Goal: Task Accomplishment & Management: Use online tool/utility

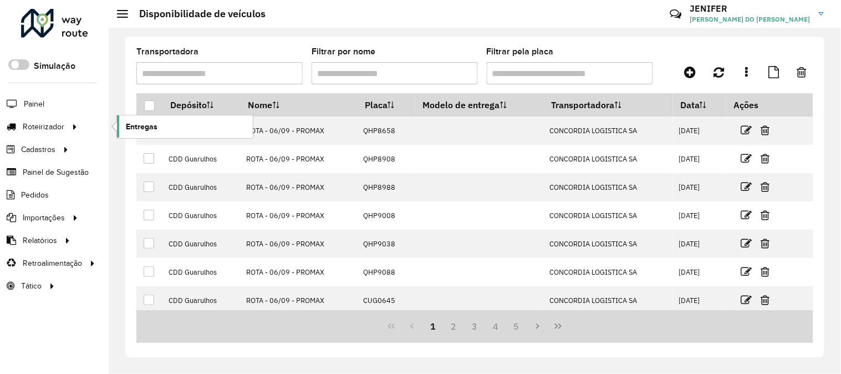
click at [140, 126] on span "Entregas" at bounding box center [142, 127] width 32 height 12
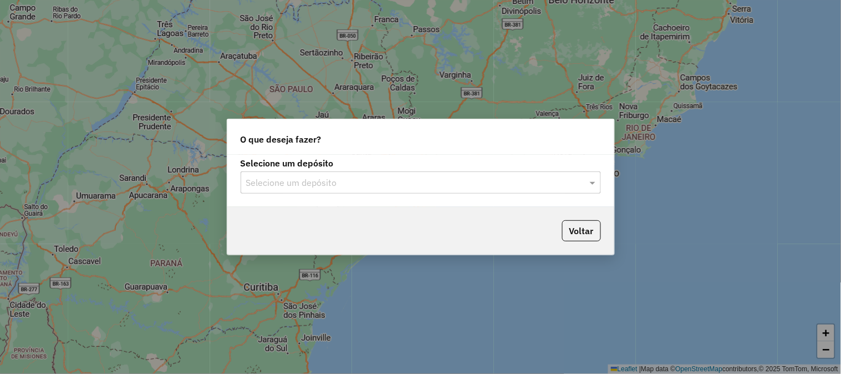
click at [362, 178] on input "text" at bounding box center [409, 182] width 327 height 13
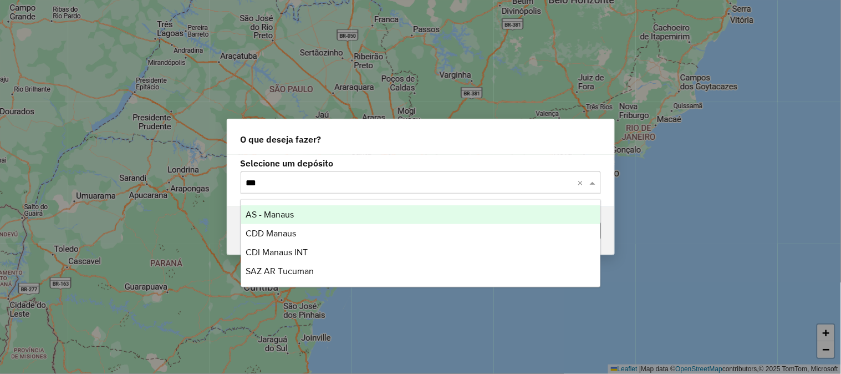
type input "***"
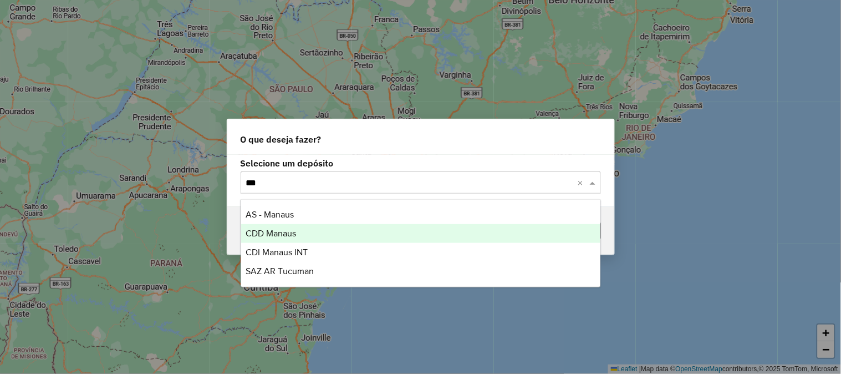
drag, startPoint x: 281, startPoint y: 228, endPoint x: 289, endPoint y: 227, distance: 7.8
click at [280, 229] on span "CDD Manaus" at bounding box center [271, 232] width 50 height 9
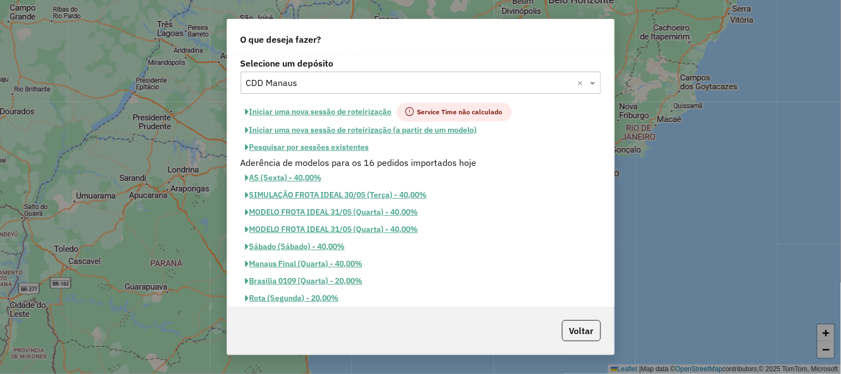
click at [370, 108] on button "Iniciar uma nova sessão de roteirização" at bounding box center [319, 112] width 156 height 19
select select "*"
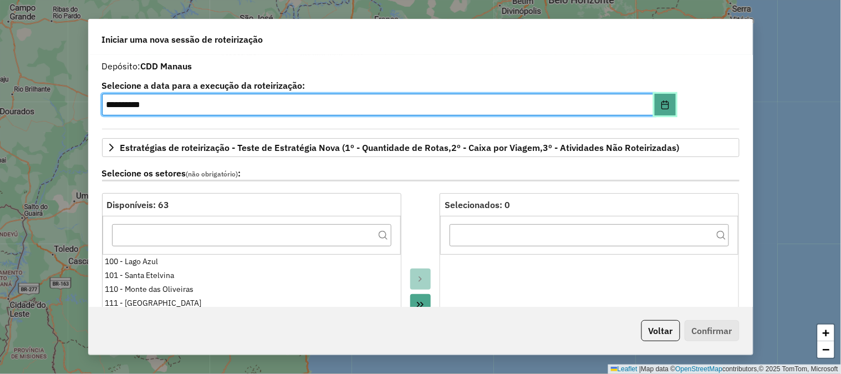
click at [661, 108] on icon "Choose Date" at bounding box center [664, 104] width 7 height 9
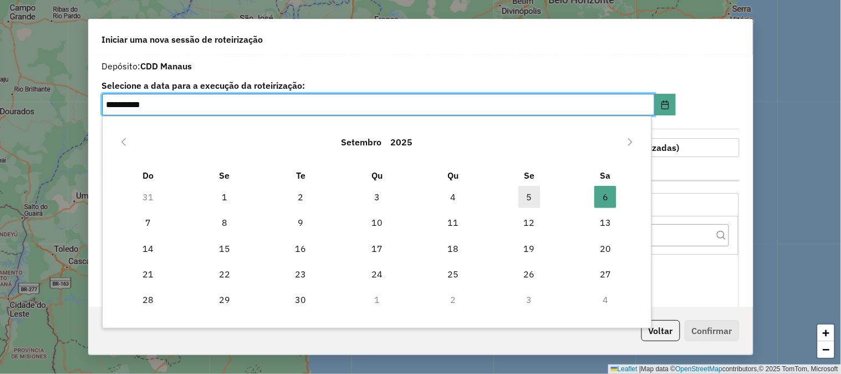
click at [533, 198] on span "5" at bounding box center [529, 197] width 22 height 22
type input "**********"
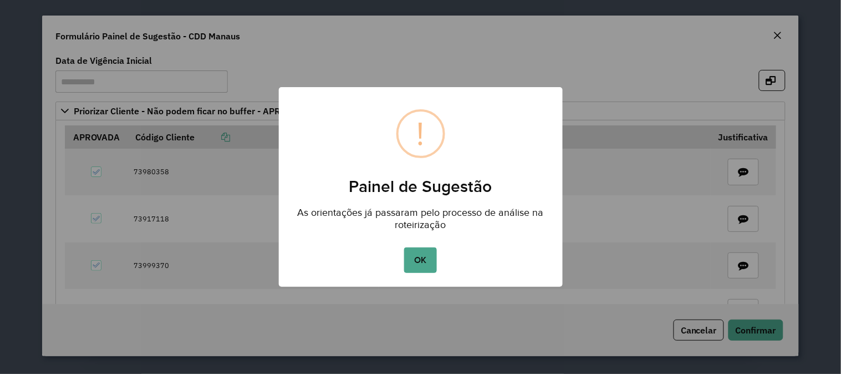
click at [423, 258] on button "OK" at bounding box center [420, 259] width 33 height 25
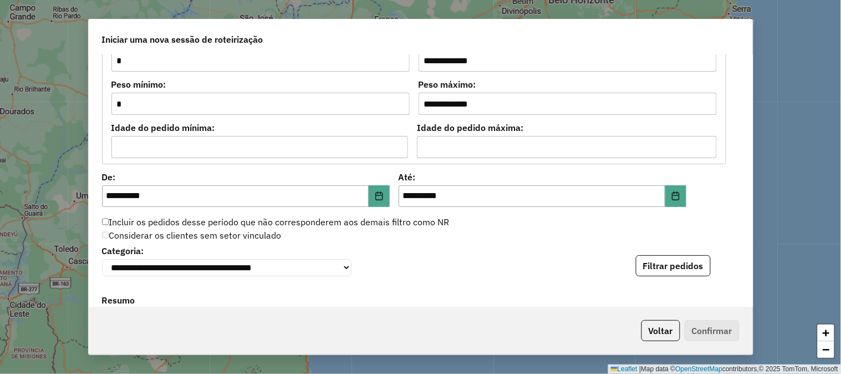
scroll to position [1108, 0]
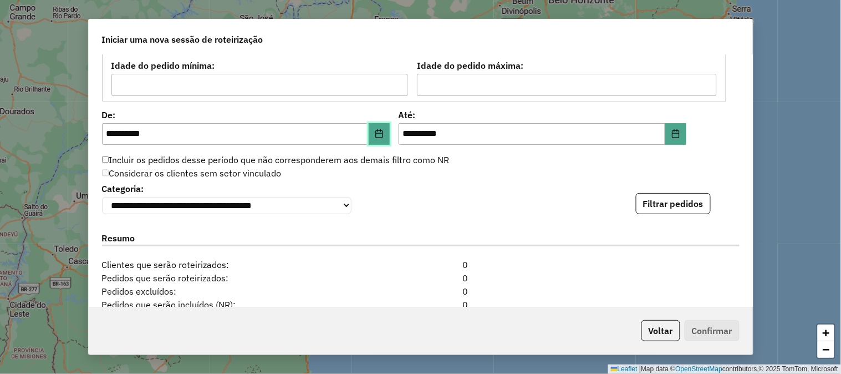
click at [372, 137] on button "Choose Date" at bounding box center [379, 134] width 21 height 22
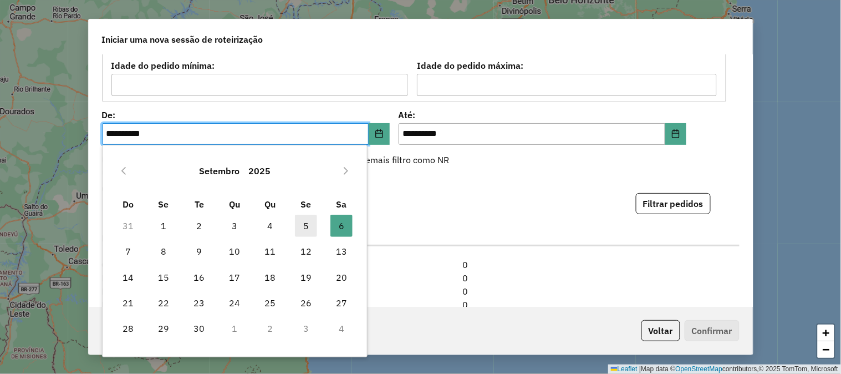
click at [311, 224] on span "5" at bounding box center [306, 225] width 22 height 22
type input "**********"
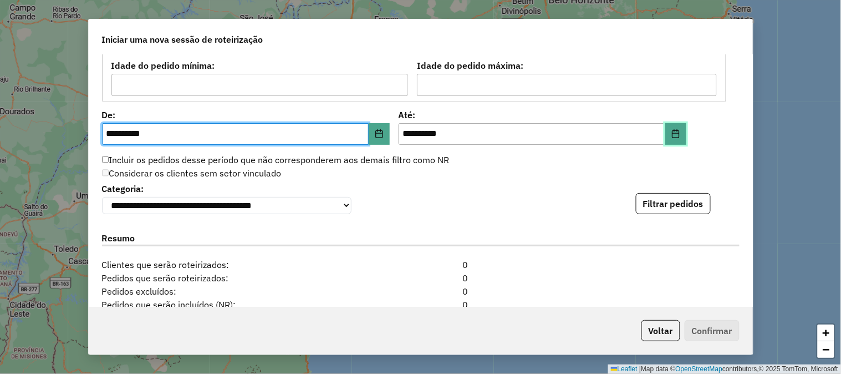
click at [674, 129] on icon "Choose Date" at bounding box center [675, 133] width 9 height 9
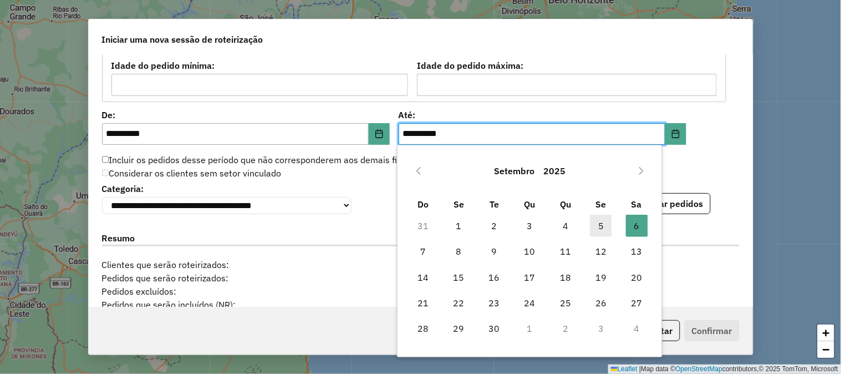
click at [599, 223] on span "5" at bounding box center [601, 225] width 22 height 22
type input "**********"
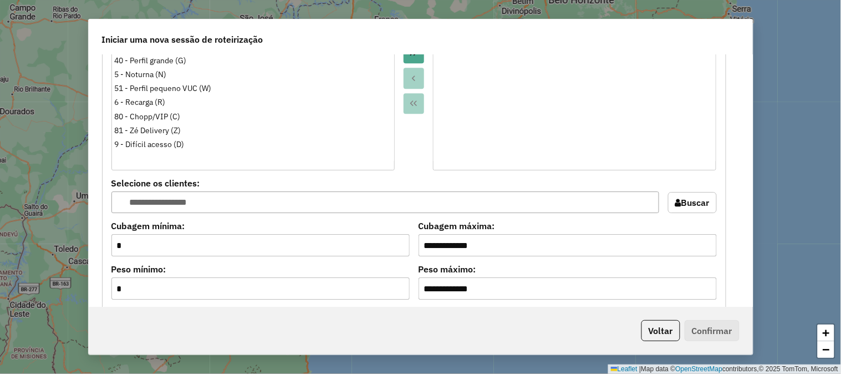
scroll to position [677, 0]
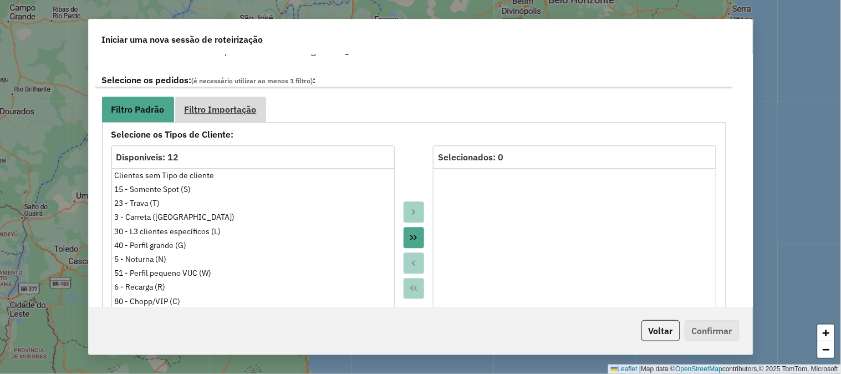
click at [254, 108] on span "Filtro Importação" at bounding box center [221, 109] width 72 height 9
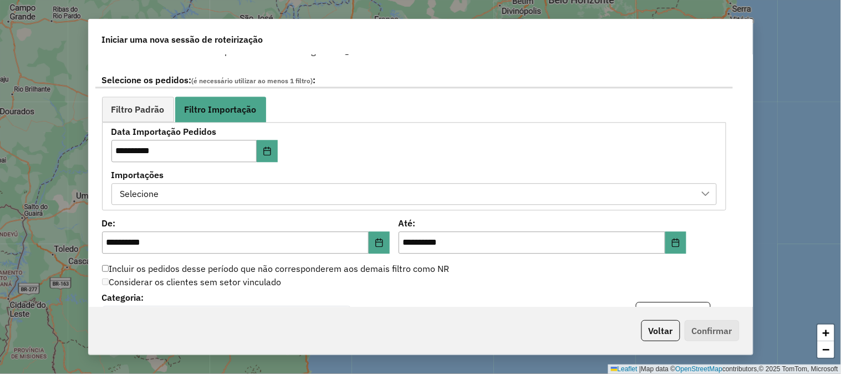
click at [430, 194] on div "Selecione" at bounding box center [405, 193] width 579 height 21
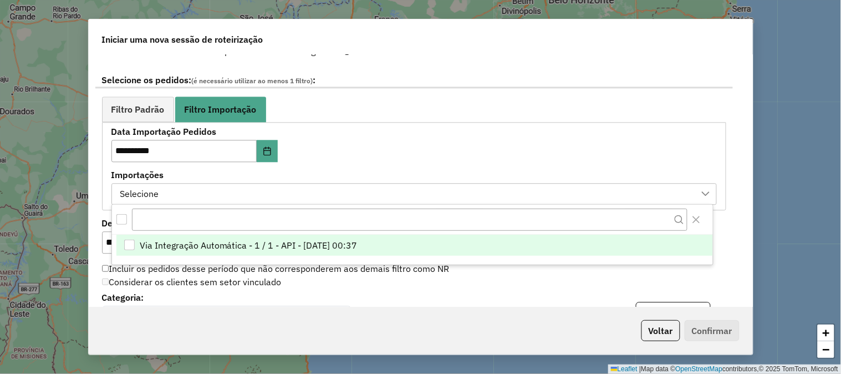
scroll to position [7, 50]
click at [386, 237] on li "Via Integração Automática - 1 / 1 - API - 05/09/2025 00:37" at bounding box center [414, 245] width 596 height 21
click at [735, 263] on div "**********" at bounding box center [421, 181] width 664 height 252
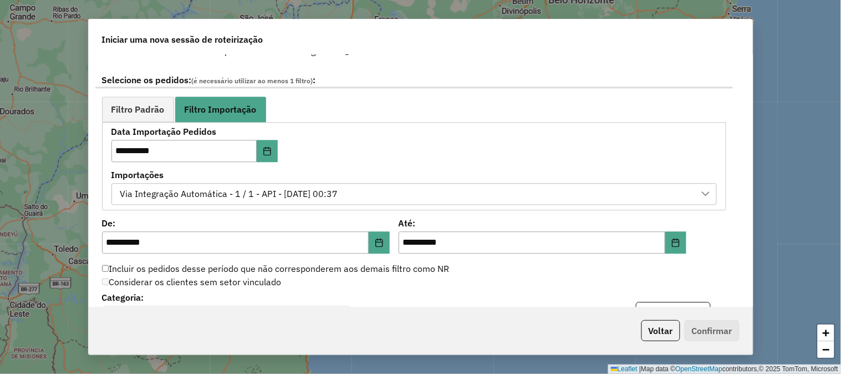
scroll to position [862, 0]
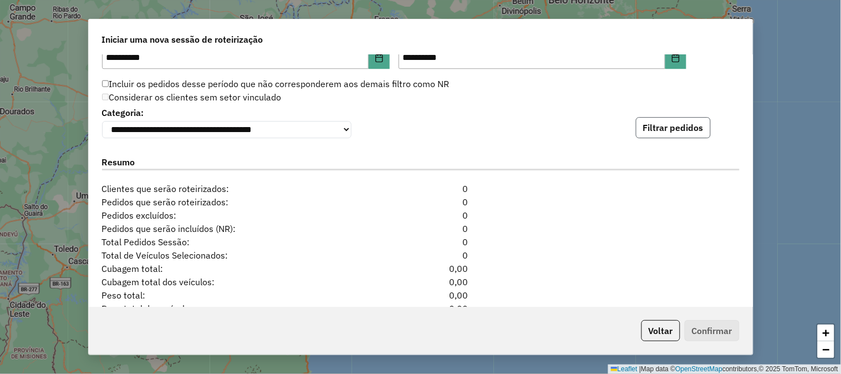
click at [671, 138] on button "Filtrar pedidos" at bounding box center [673, 127] width 75 height 21
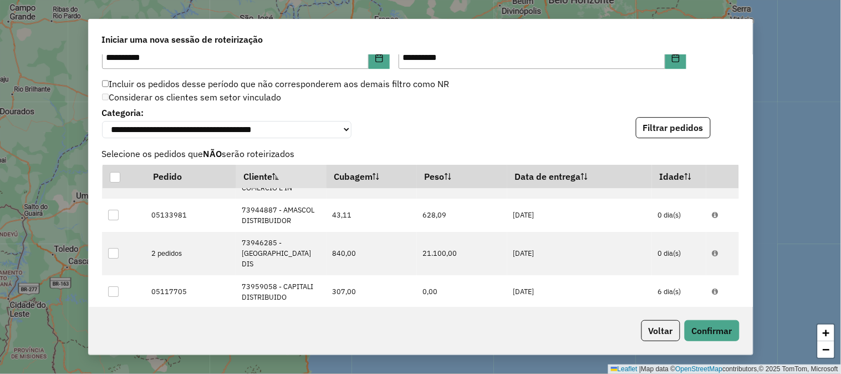
scroll to position [1163, 0]
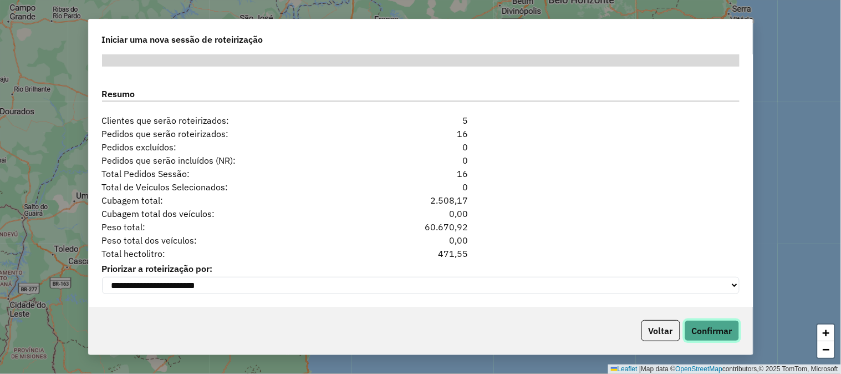
click at [722, 329] on button "Confirmar" at bounding box center [711, 330] width 55 height 21
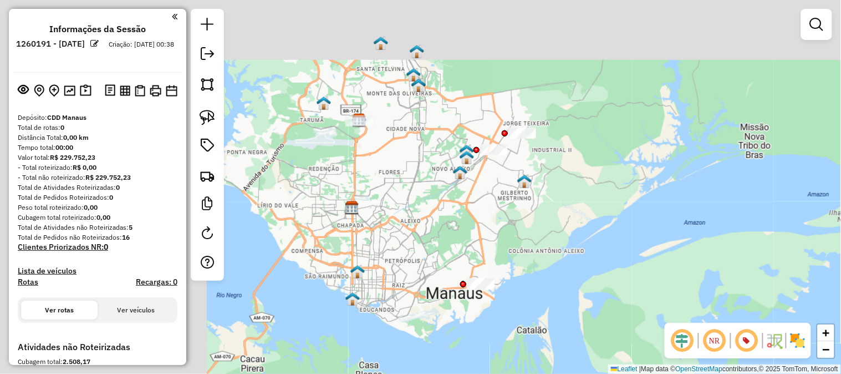
drag, startPoint x: 562, startPoint y: 207, endPoint x: 756, endPoint y: 262, distance: 202.1
click at [754, 260] on div "Janela de atendimento Grade de atendimento Capacidade Transportadoras Veículos …" at bounding box center [420, 187] width 841 height 374
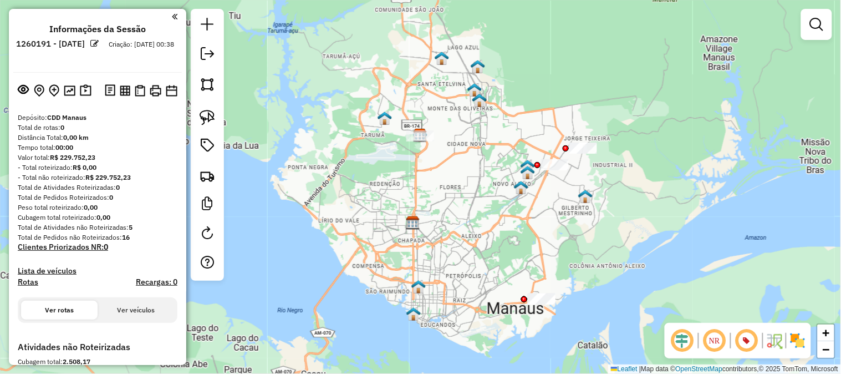
click at [636, 179] on div "Janela de atendimento Grade de atendimento Capacidade Transportadoras Veículos …" at bounding box center [420, 187] width 841 height 374
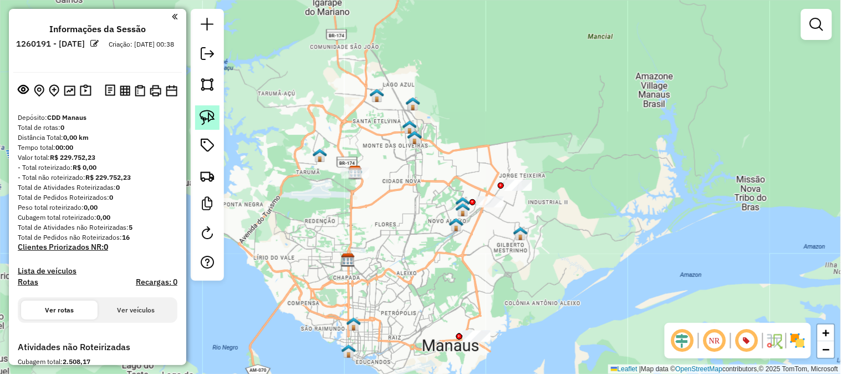
click at [208, 114] on img at bounding box center [208, 118] width 16 height 16
drag, startPoint x: 524, startPoint y: 141, endPoint x: 559, endPoint y: 201, distance: 68.5
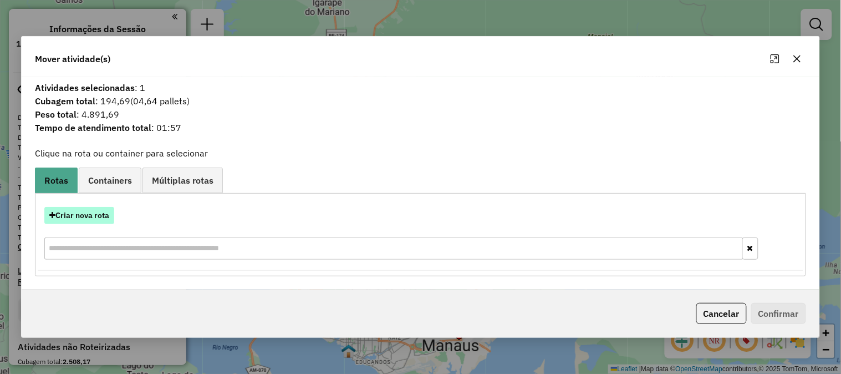
click at [91, 214] on button "Criar nova rota" at bounding box center [79, 215] width 70 height 17
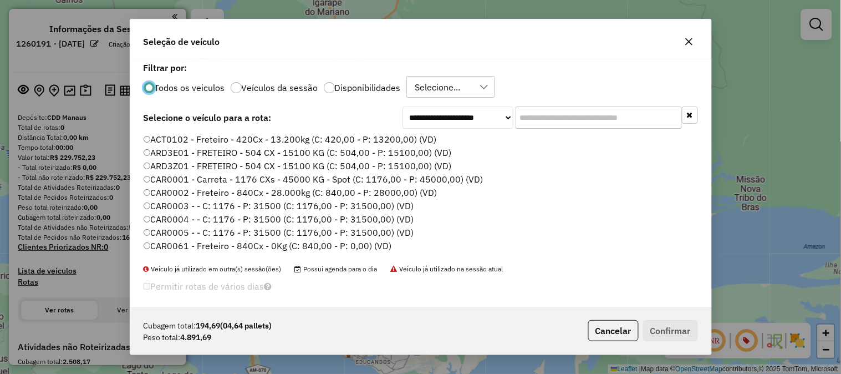
scroll to position [6, 3]
click at [563, 122] on input "text" at bounding box center [598, 117] width 166 height 22
paste input "*******"
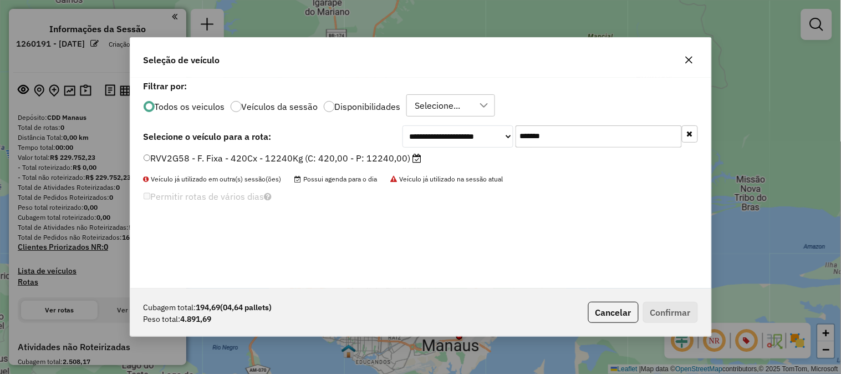
type input "*******"
click at [367, 162] on label "RVV2G58 - F. Fixa - 420Cx - 12240Kg (C: 420,00 - P: 12240,00)" at bounding box center [283, 157] width 278 height 13
click at [674, 305] on button "Confirmar" at bounding box center [670, 311] width 55 height 21
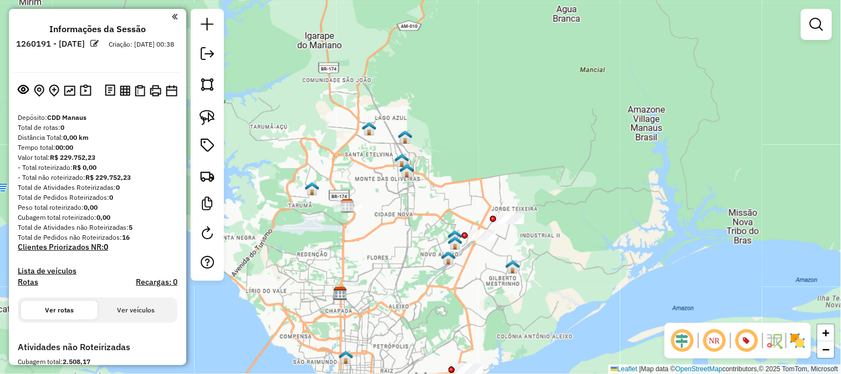
drag, startPoint x: 502, startPoint y: 194, endPoint x: 506, endPoint y: 154, distance: 40.6
click at [507, 153] on div "Janela de atendimento Grade de atendimento Capacidade Transportadoras Veículos …" at bounding box center [420, 187] width 841 height 374
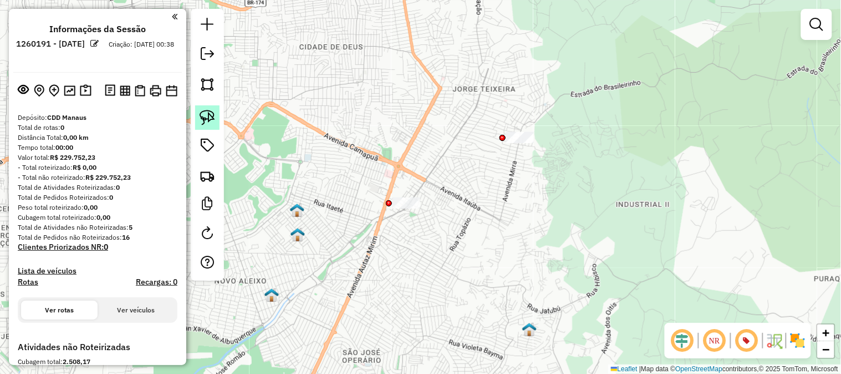
click at [208, 122] on img at bounding box center [208, 118] width 16 height 16
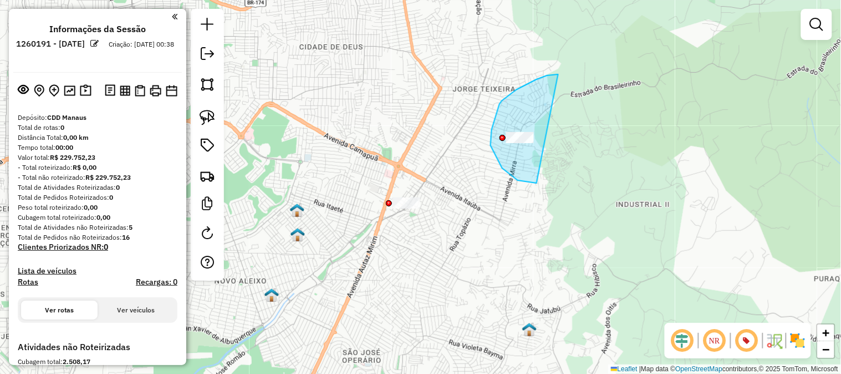
drag, startPoint x: 536, startPoint y: 79, endPoint x: 562, endPoint y: 174, distance: 98.1
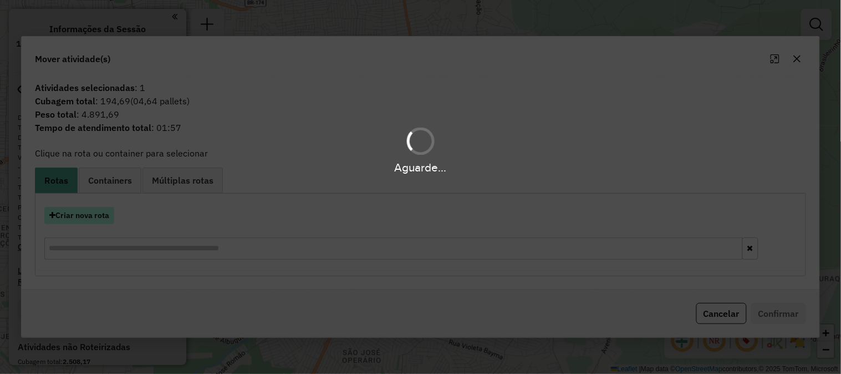
click at [91, 219] on button "Criar nova rota" at bounding box center [79, 215] width 70 height 17
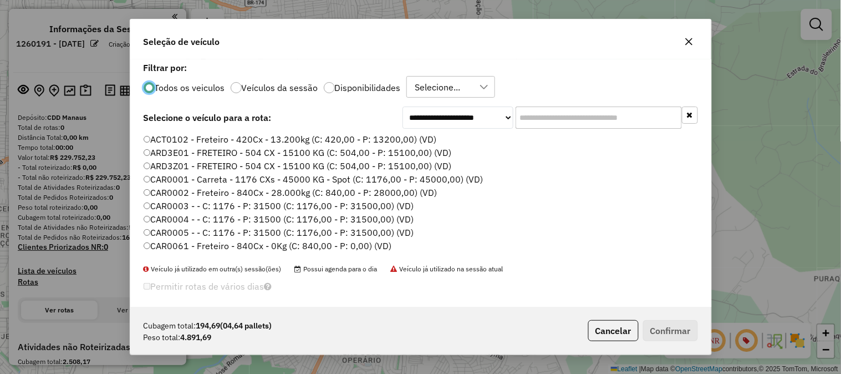
scroll to position [6, 3]
click at [523, 115] on input "text" at bounding box center [598, 117] width 166 height 22
paste input "*******"
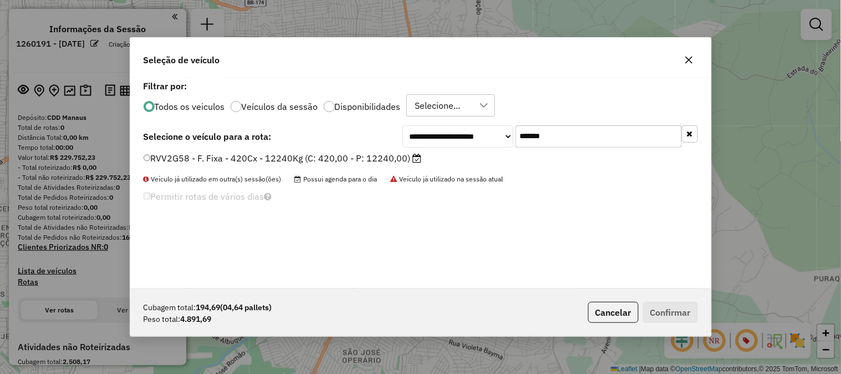
type input "*******"
click at [323, 163] on label "RVV2G58 - F. Fixa - 420Cx - 12240Kg (C: 420,00 - P: 12240,00)" at bounding box center [283, 157] width 278 height 13
click at [678, 308] on button "Confirmar" at bounding box center [670, 311] width 55 height 21
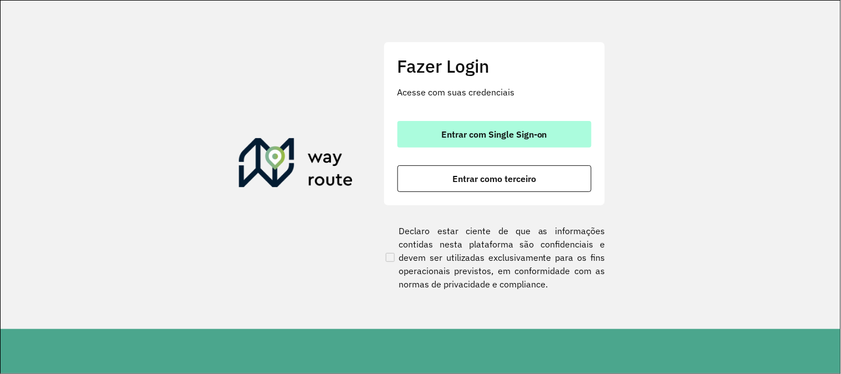
click at [579, 133] on button "Entrar com Single Sign-on" at bounding box center [494, 134] width 194 height 27
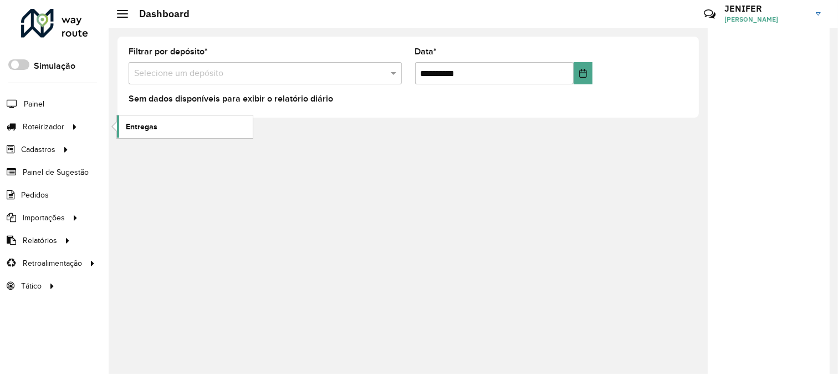
click at [159, 128] on link "Entregas" at bounding box center [185, 126] width 136 height 22
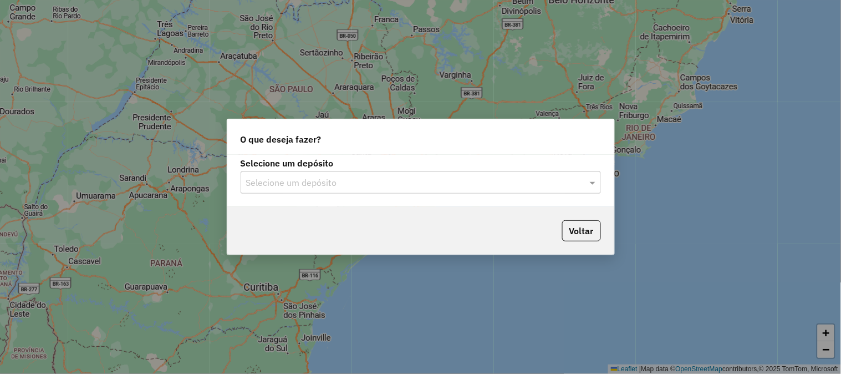
click at [292, 186] on input "text" at bounding box center [409, 182] width 327 height 13
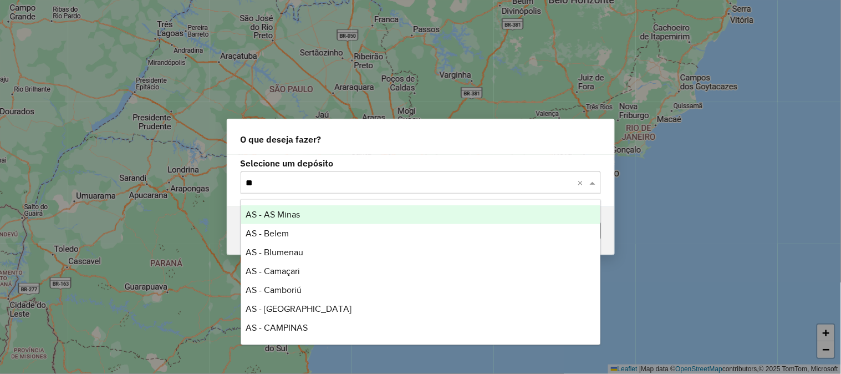
type input "***"
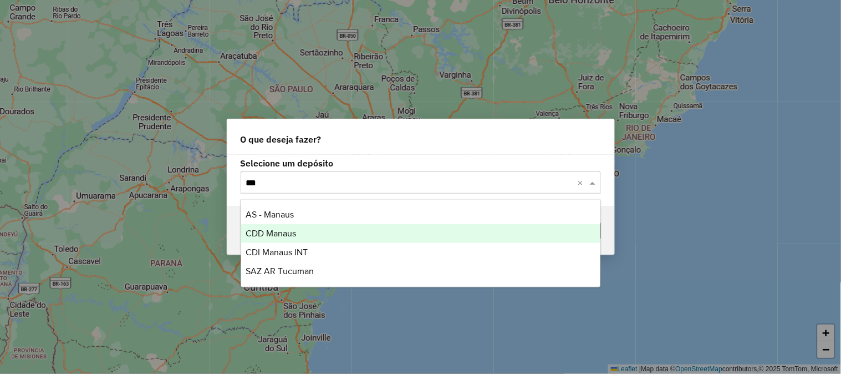
click at [278, 235] on span "CDD Manaus" at bounding box center [271, 232] width 50 height 9
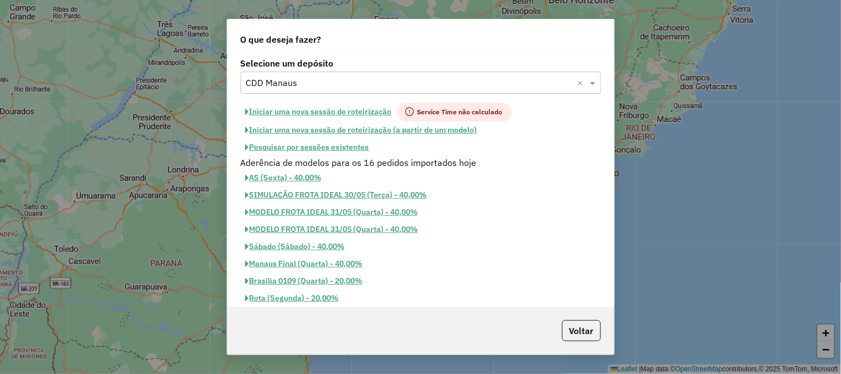
click at [298, 146] on button "Pesquisar por sessões existentes" at bounding box center [308, 147] width 134 height 17
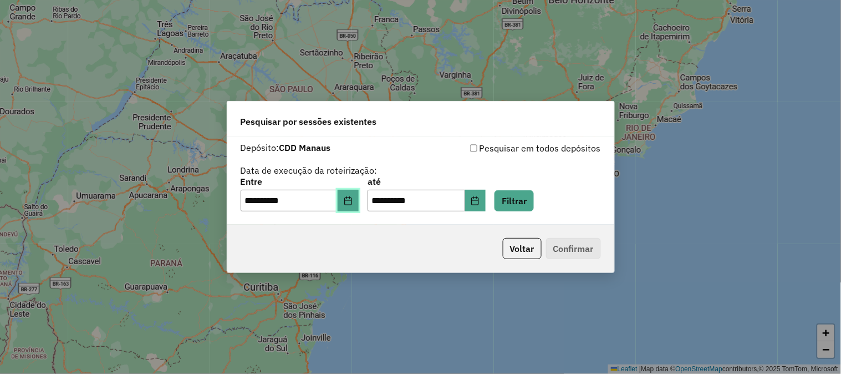
click at [350, 197] on button "Choose Date" at bounding box center [348, 201] width 21 height 22
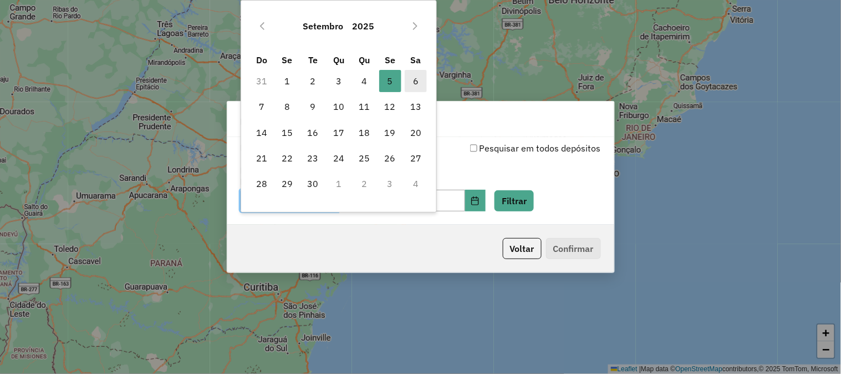
click at [416, 85] on span "6" at bounding box center [416, 81] width 22 height 22
type input "**********"
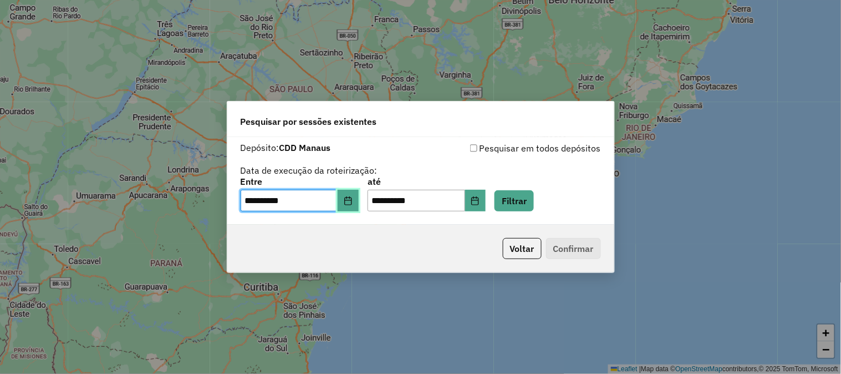
click at [352, 198] on icon "Choose Date" at bounding box center [348, 200] width 9 height 9
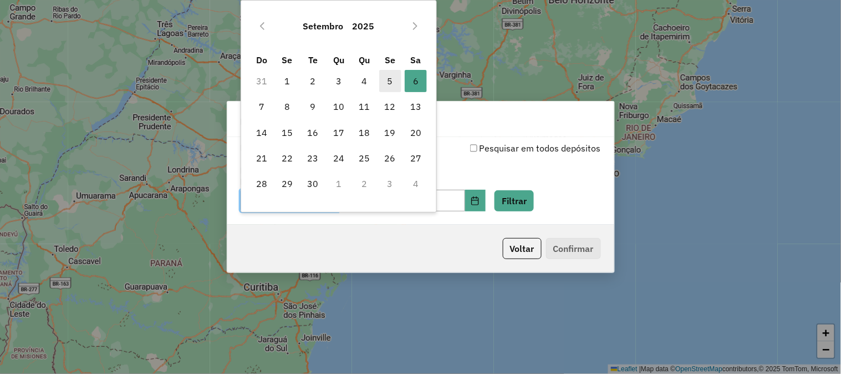
click at [391, 78] on span "5" at bounding box center [390, 81] width 22 height 22
type input "**********"
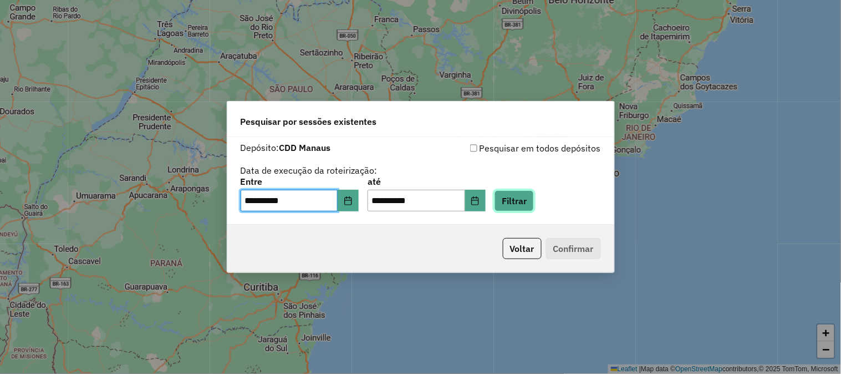
click at [521, 192] on button "Filtrar" at bounding box center [513, 200] width 39 height 21
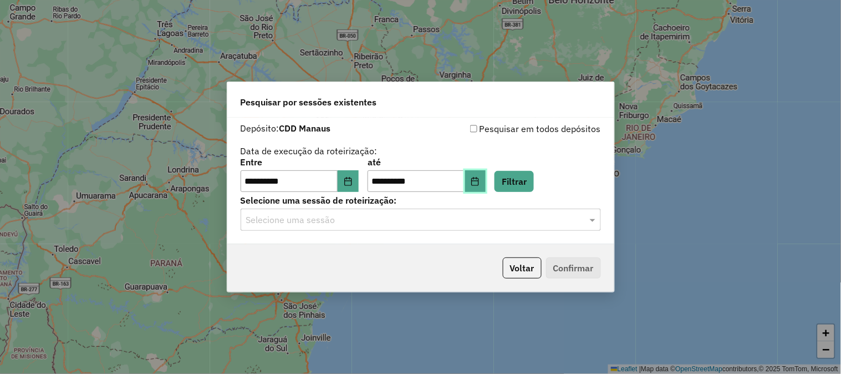
click at [479, 185] on icon "Choose Date" at bounding box center [475, 181] width 9 height 9
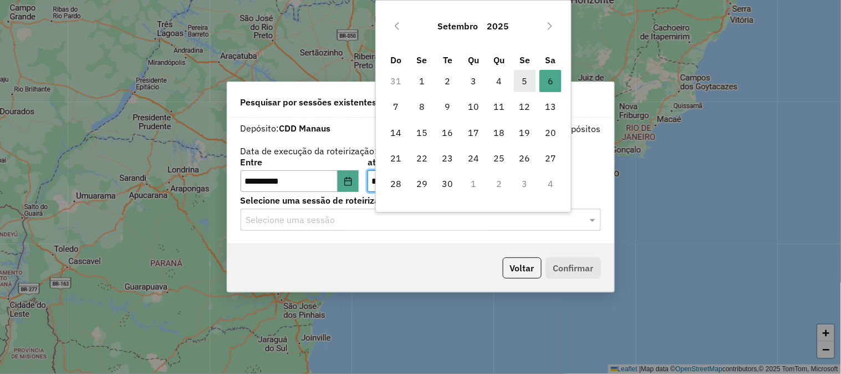
click at [525, 75] on span "5" at bounding box center [525, 81] width 22 height 22
type input "**********"
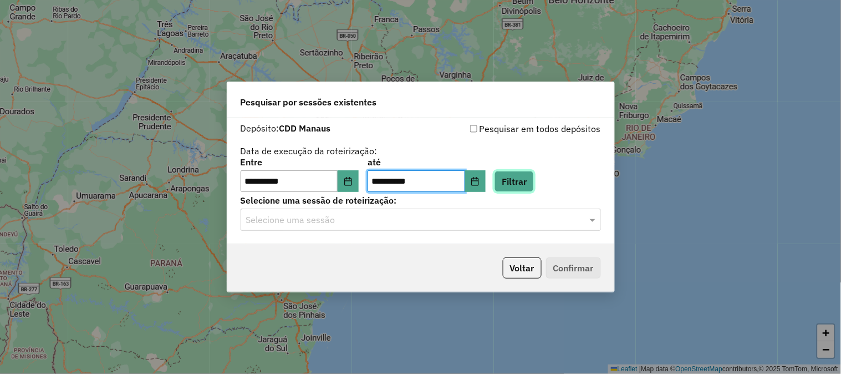
click at [534, 182] on button "Filtrar" at bounding box center [513, 181] width 39 height 21
click at [302, 213] on input "text" at bounding box center [409, 219] width 327 height 13
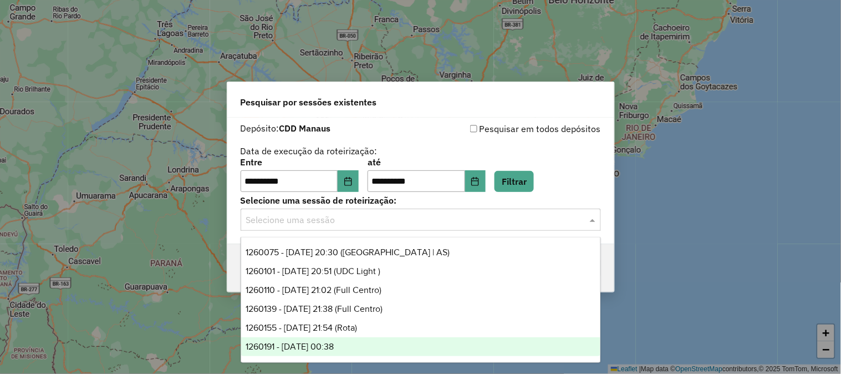
click at [334, 341] on span "1260191 - 05/09/2025 00:38" at bounding box center [290, 345] width 88 height 9
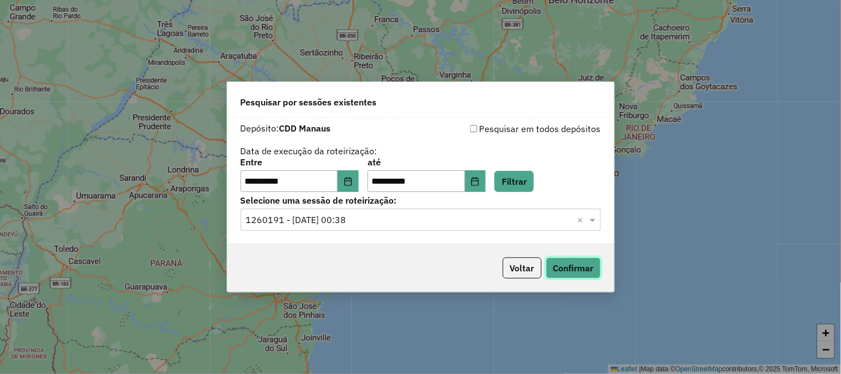
click at [558, 274] on button "Confirmar" at bounding box center [573, 267] width 55 height 21
click at [529, 268] on button "Voltar" at bounding box center [522, 267] width 39 height 21
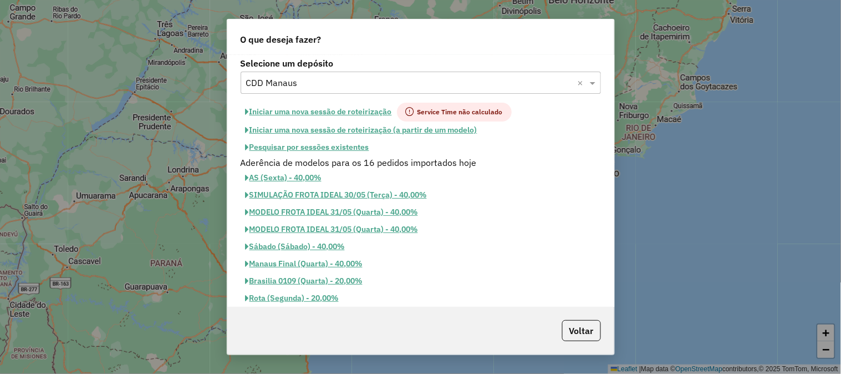
click at [259, 112] on button "Iniciar uma nova sessão de roteirização" at bounding box center [319, 112] width 156 height 19
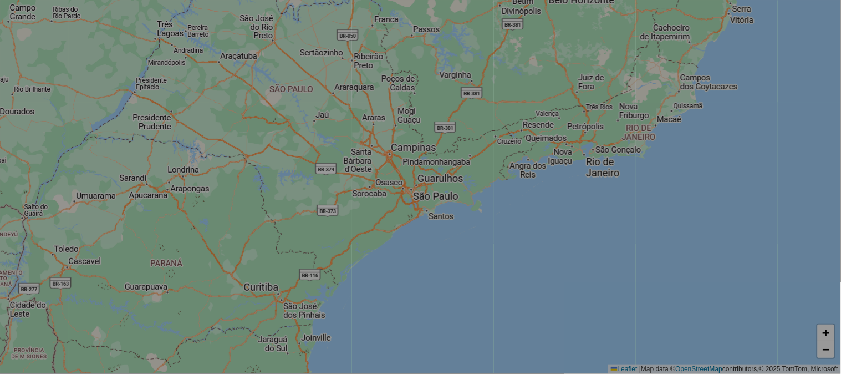
select select "*"
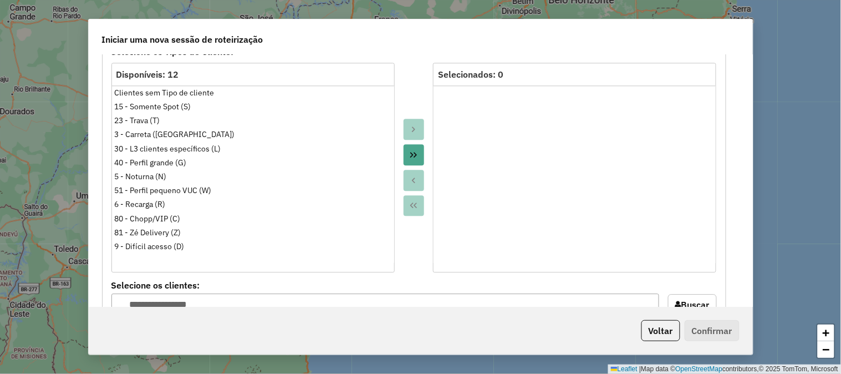
scroll to position [1046, 0]
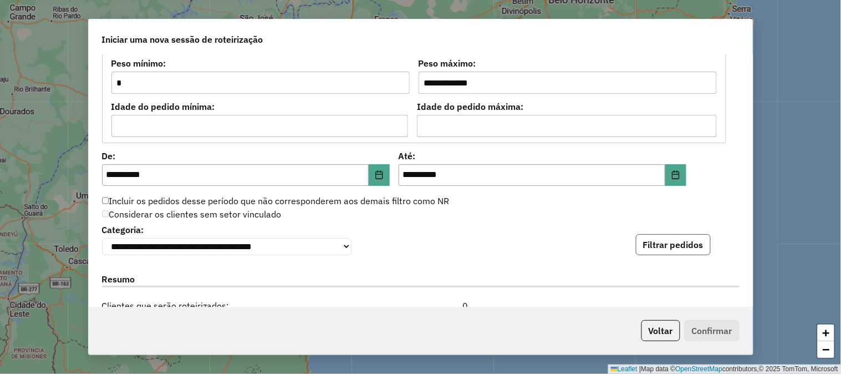
click at [675, 243] on button "Filtrar pedidos" at bounding box center [673, 244] width 75 height 21
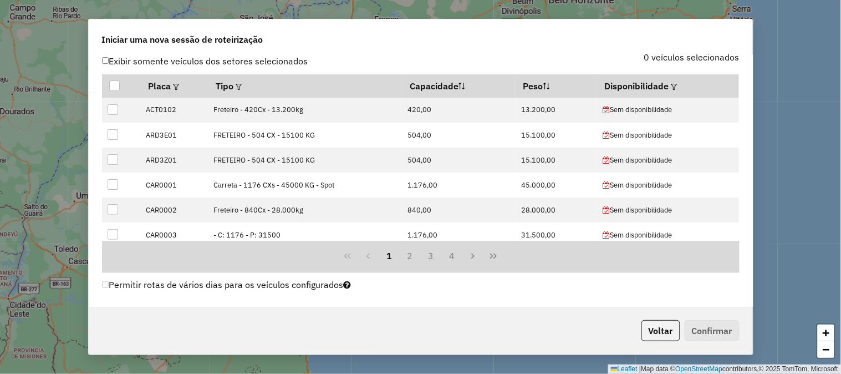
scroll to position [0, 0]
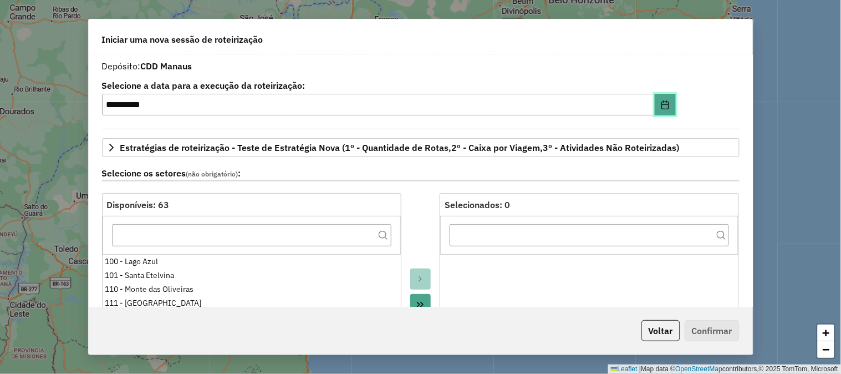
click at [661, 101] on icon "Choose Date" at bounding box center [665, 104] width 9 height 9
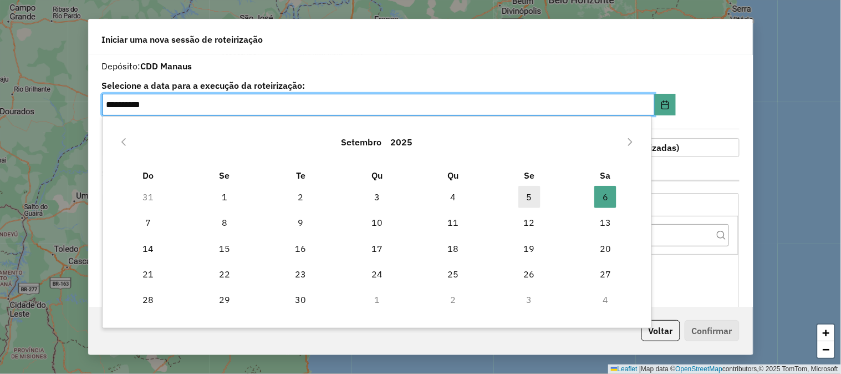
click at [528, 195] on span "5" at bounding box center [529, 197] width 22 height 22
type input "**********"
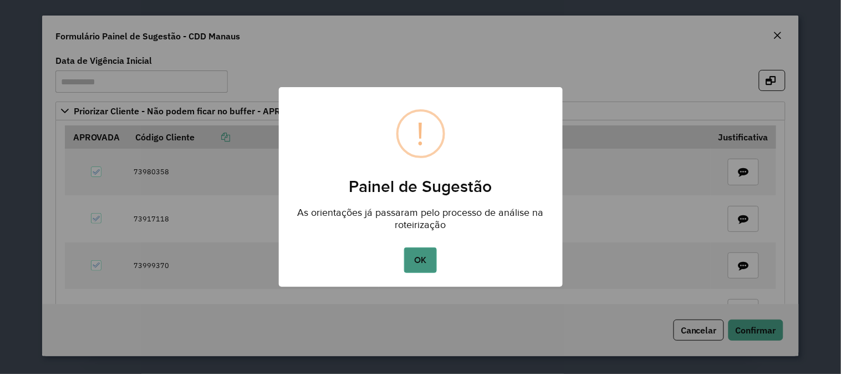
click at [422, 256] on button "OK" at bounding box center [420, 259] width 33 height 25
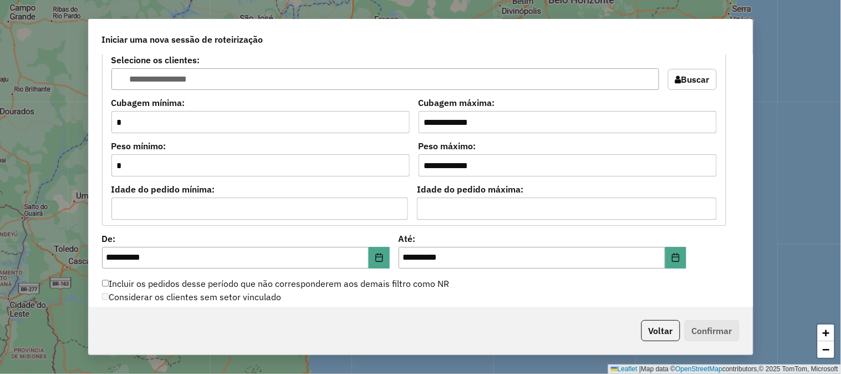
scroll to position [1108, 0]
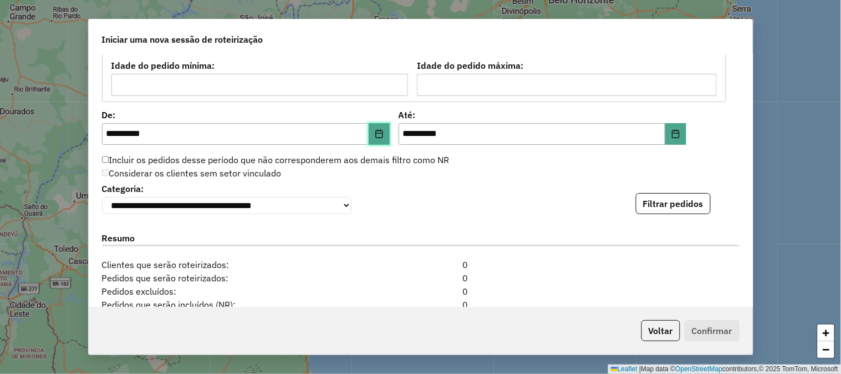
click at [378, 135] on icon "Choose Date" at bounding box center [379, 133] width 9 height 9
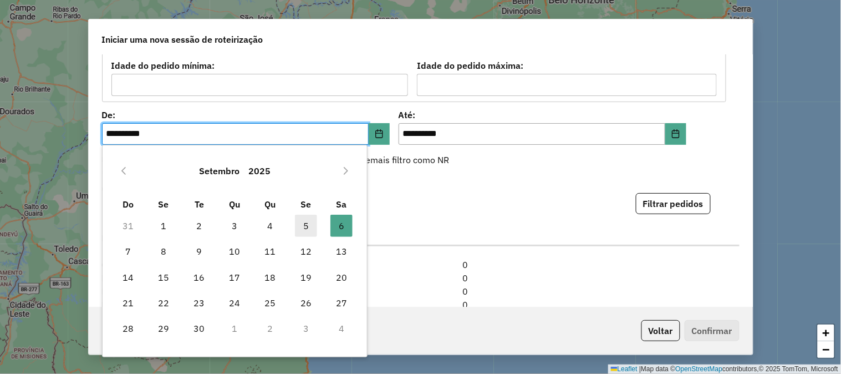
click at [303, 223] on span "5" at bounding box center [306, 225] width 22 height 22
type input "**********"
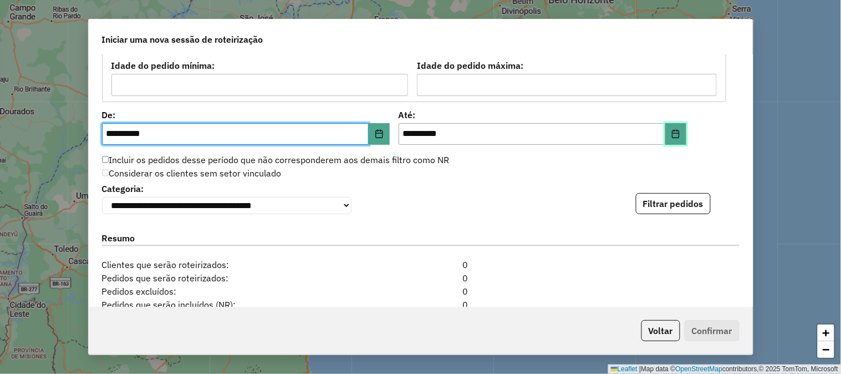
click at [678, 143] on button "Choose Date" at bounding box center [675, 134] width 21 height 22
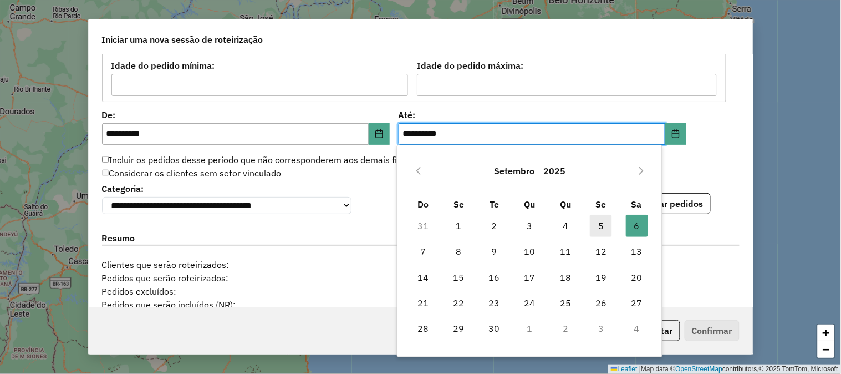
click at [597, 224] on span "5" at bounding box center [601, 225] width 22 height 22
type input "**********"
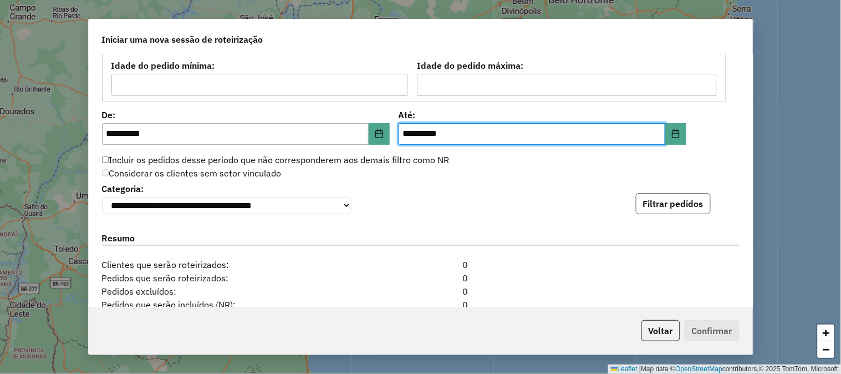
click at [673, 208] on button "Filtrar pedidos" at bounding box center [673, 203] width 75 height 21
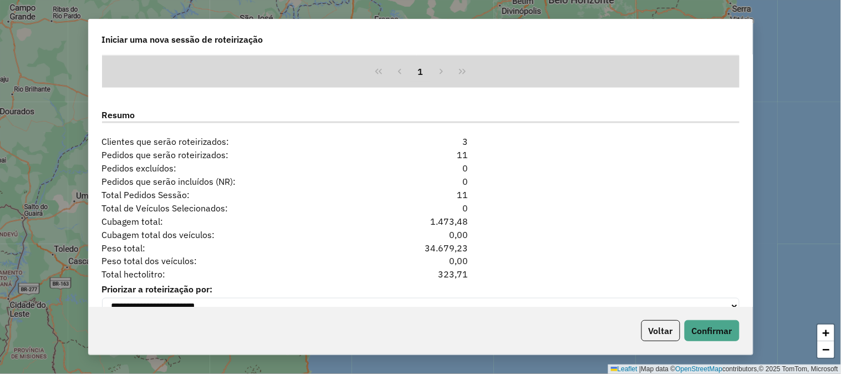
scroll to position [1442, 0]
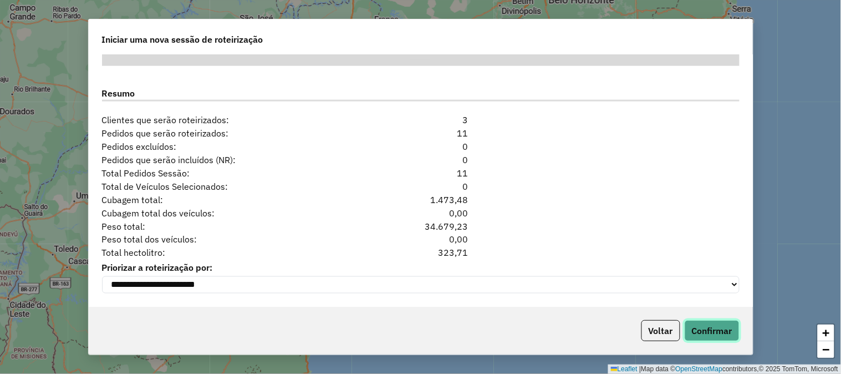
click at [711, 324] on button "Confirmar" at bounding box center [711, 330] width 55 height 21
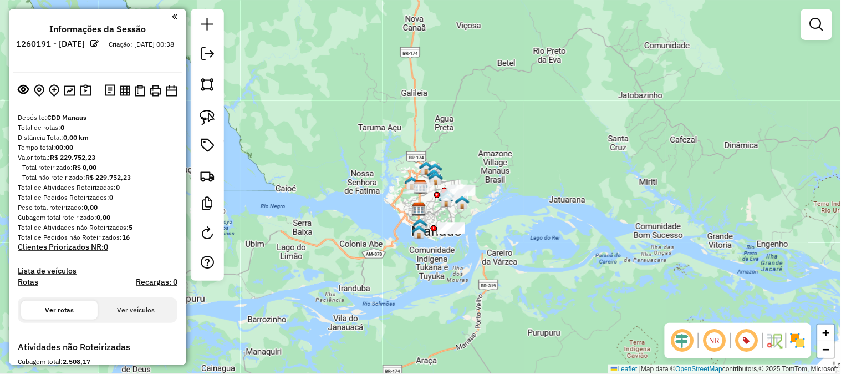
scroll to position [185, 0]
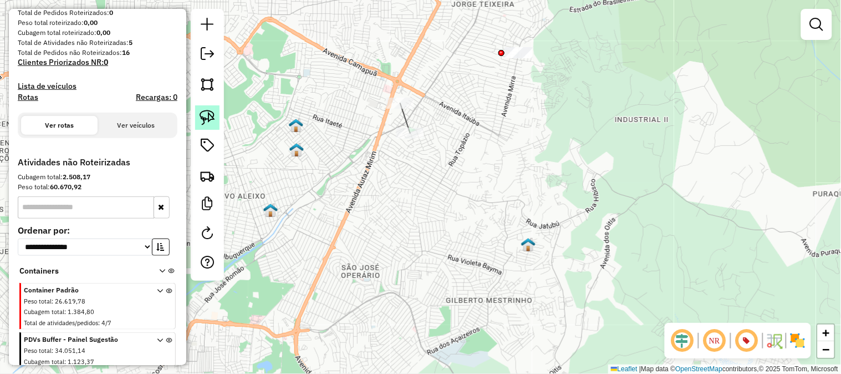
click at [201, 119] on img at bounding box center [208, 118] width 16 height 16
drag, startPoint x: 407, startPoint y: 74, endPoint x: 436, endPoint y: 106, distance: 43.6
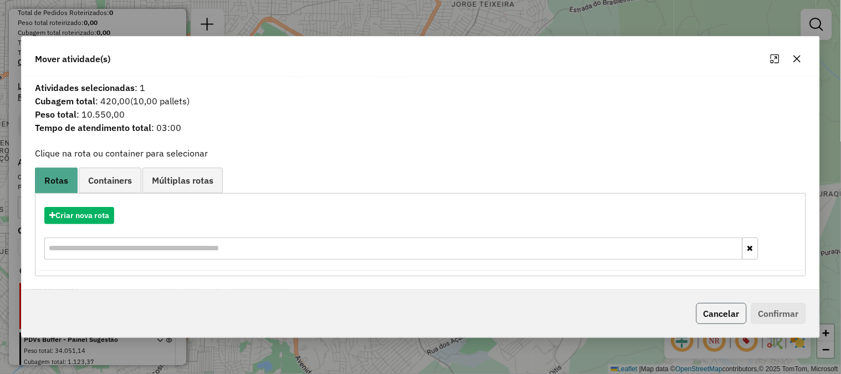
click at [713, 313] on button "Cancelar" at bounding box center [721, 313] width 50 height 21
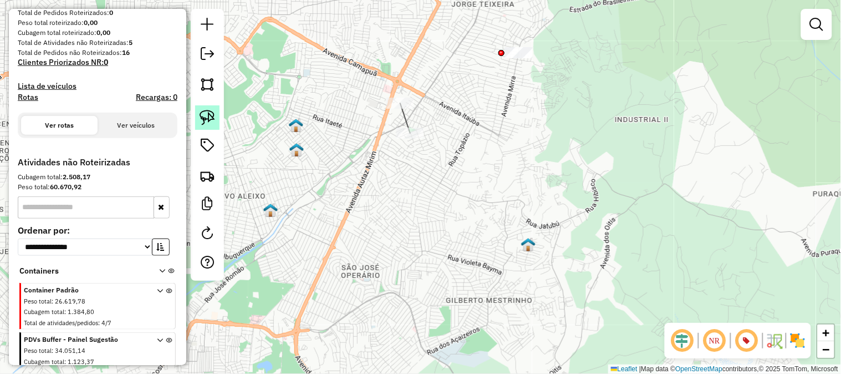
click at [217, 122] on link at bounding box center [207, 117] width 24 height 24
drag, startPoint x: 464, startPoint y: 124, endPoint x: 443, endPoint y: 162, distance: 43.2
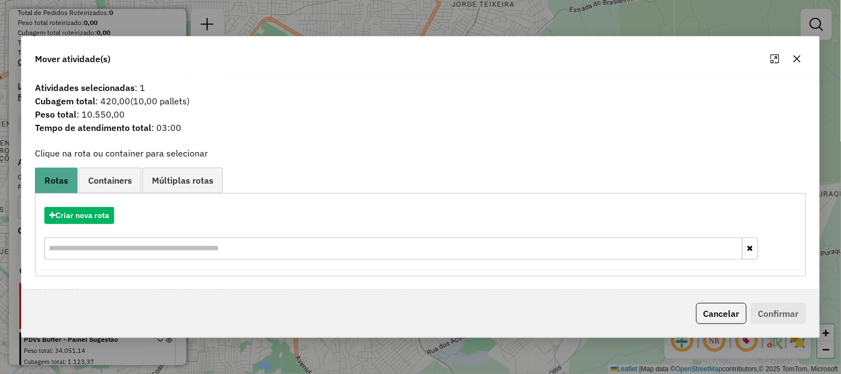
click at [117, 212] on div "Criar nova rota" at bounding box center [420, 215] width 765 height 17
click at [102, 209] on button "Criar nova rota" at bounding box center [79, 215] width 70 height 17
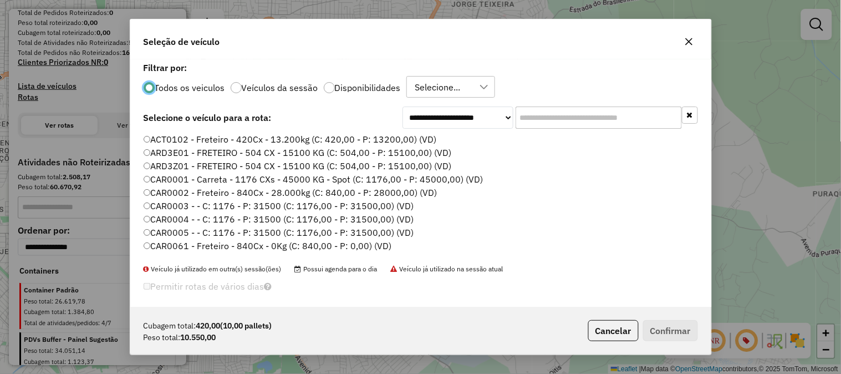
scroll to position [6, 3]
click at [560, 117] on input "text" at bounding box center [598, 117] width 166 height 22
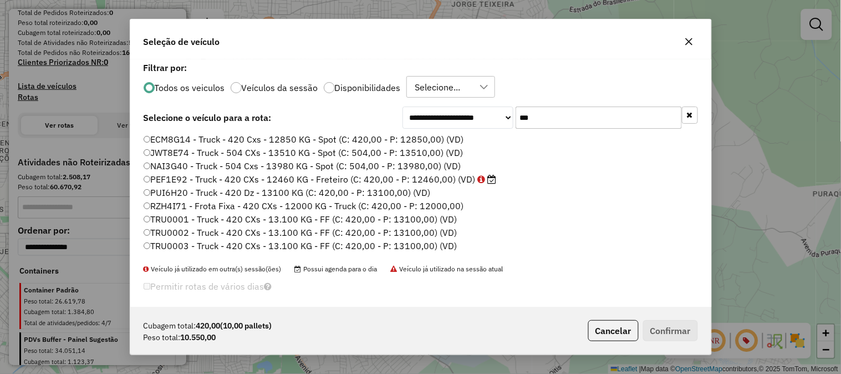
scroll to position [62, 0]
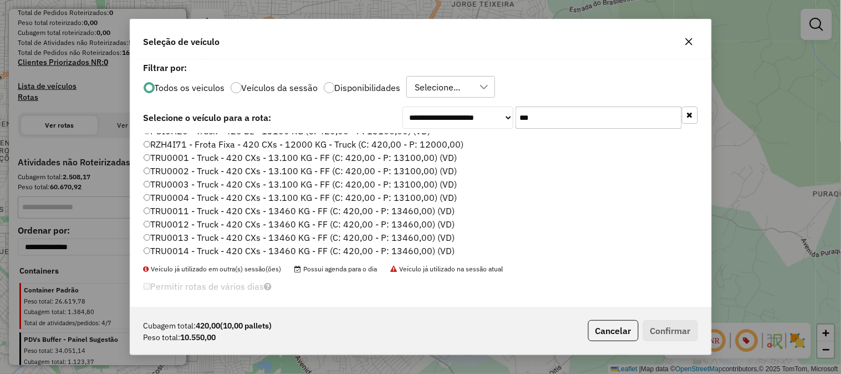
type input "***"
click at [186, 204] on label "TRU0011 - Truck - 420 CXs - 13460 KG - FF (C: 420,00 - P: 13460,00) (VD)" at bounding box center [299, 210] width 311 height 13
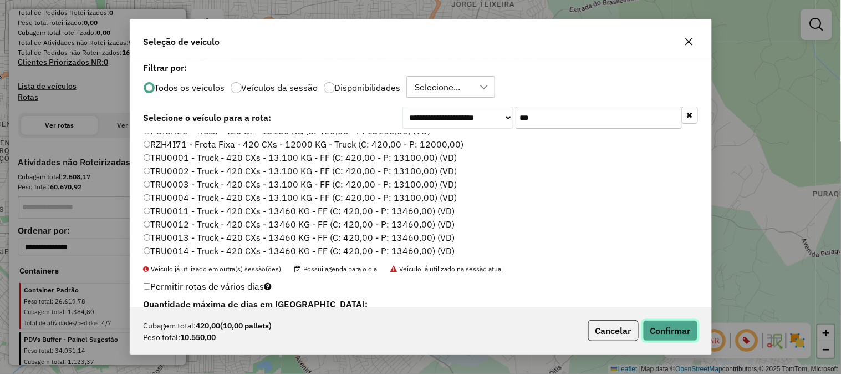
click at [674, 336] on button "Confirmar" at bounding box center [670, 330] width 55 height 21
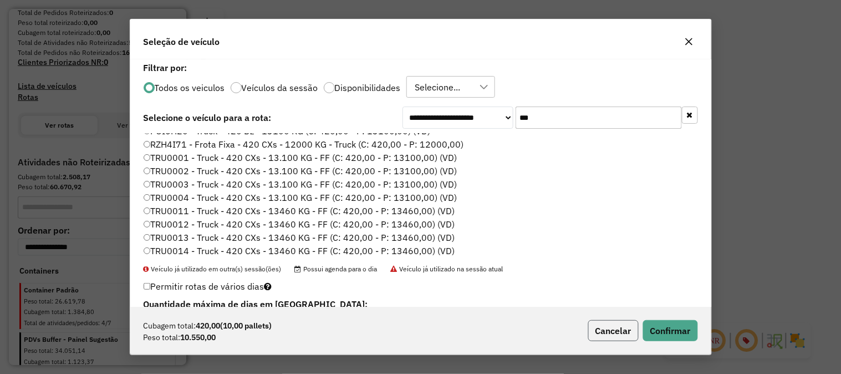
click at [606, 329] on button "Cancelar" at bounding box center [613, 330] width 50 height 21
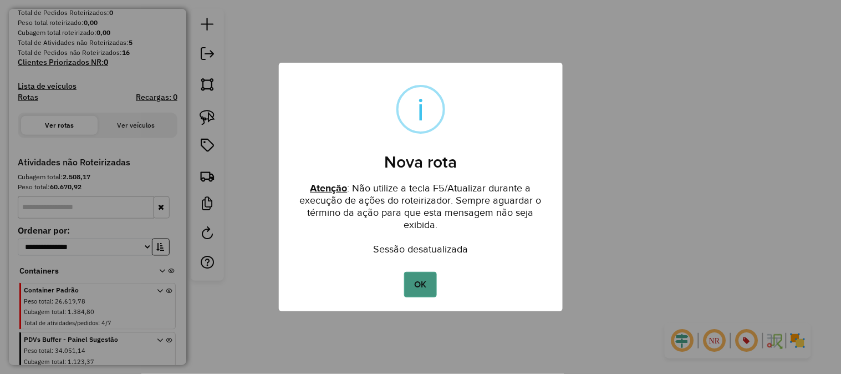
click at [431, 281] on button "OK" at bounding box center [420, 284] width 33 height 25
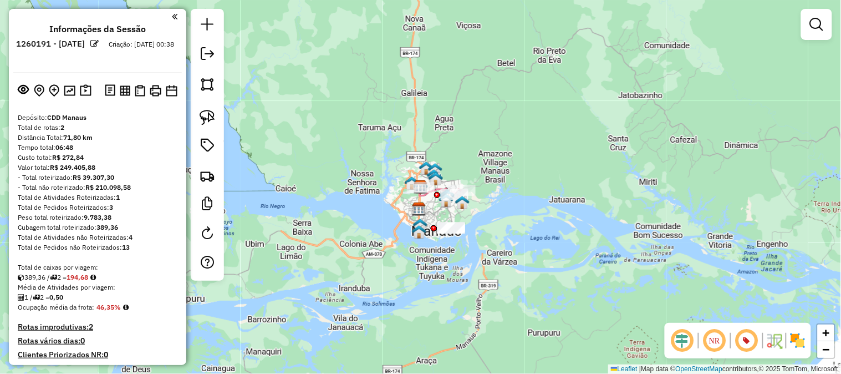
scroll to position [308, 0]
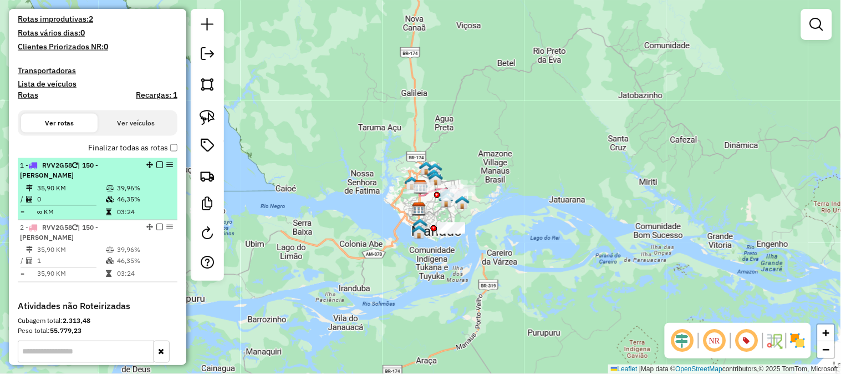
click at [157, 176] on div "1 - RVV2G58 | 150 - [PERSON_NAME]" at bounding box center [97, 170] width 155 height 20
select select "**********"
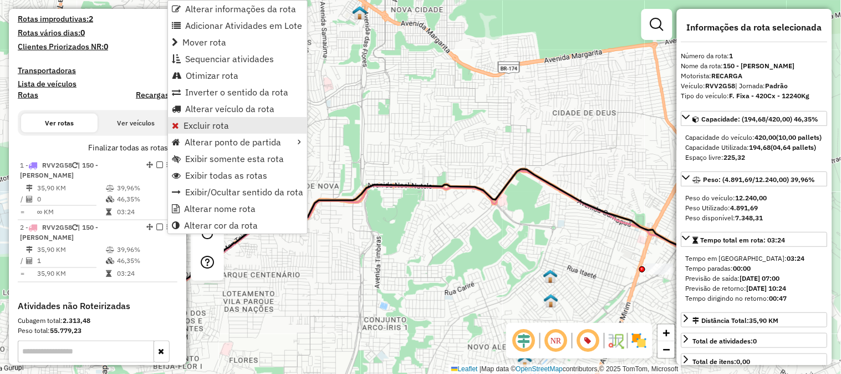
click at [203, 129] on span "Excluir rota" at bounding box center [205, 125] width 45 height 9
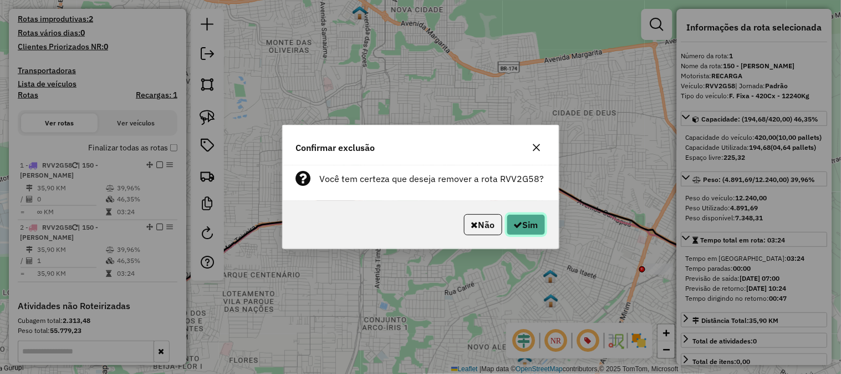
click at [517, 220] on icon "button" at bounding box center [518, 224] width 9 height 9
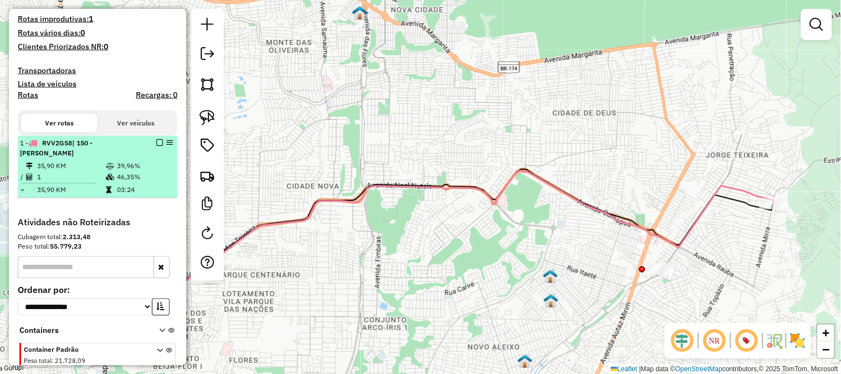
click at [139, 176] on td "46,35%" at bounding box center [144, 176] width 56 height 11
select select "**********"
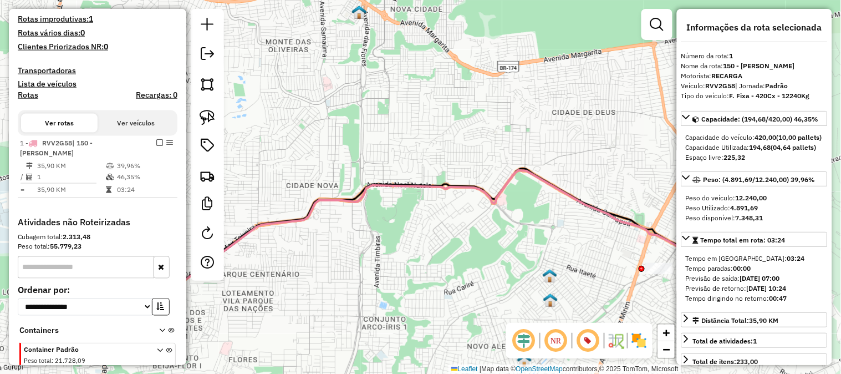
drag, startPoint x: 614, startPoint y: 183, endPoint x: 457, endPoint y: 166, distance: 158.3
click at [464, 167] on div "Janela de atendimento Grade de atendimento Capacidade Transportadoras Veículos …" at bounding box center [420, 187] width 841 height 374
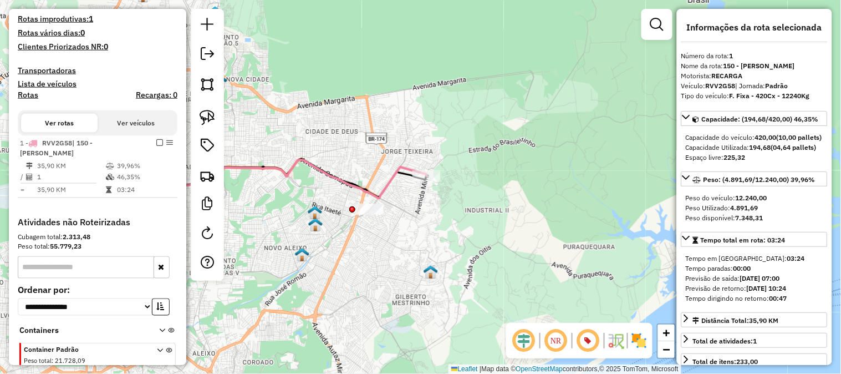
drag, startPoint x: 402, startPoint y: 171, endPoint x: 422, endPoint y: 167, distance: 19.8
click at [420, 167] on icon at bounding box center [258, 185] width 336 height 72
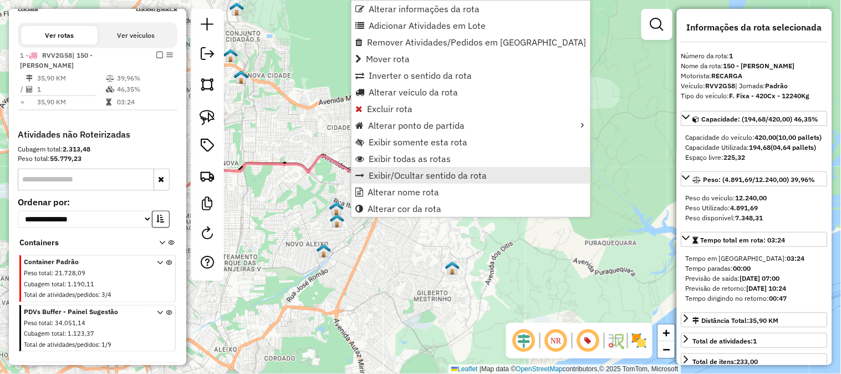
scroll to position [434, 0]
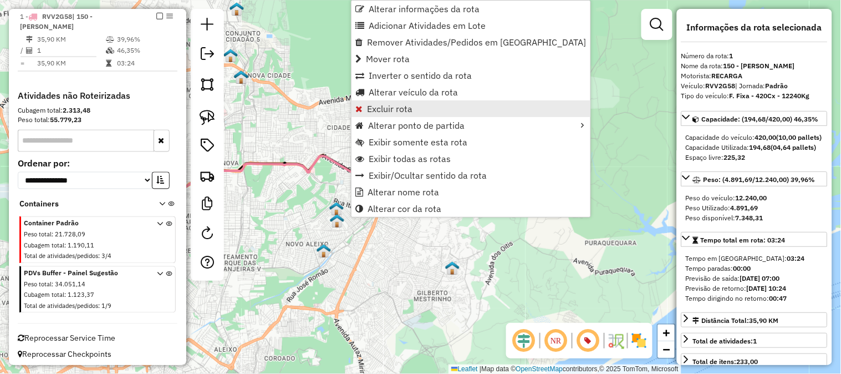
click at [407, 107] on span "Excluir rota" at bounding box center [389, 108] width 45 height 9
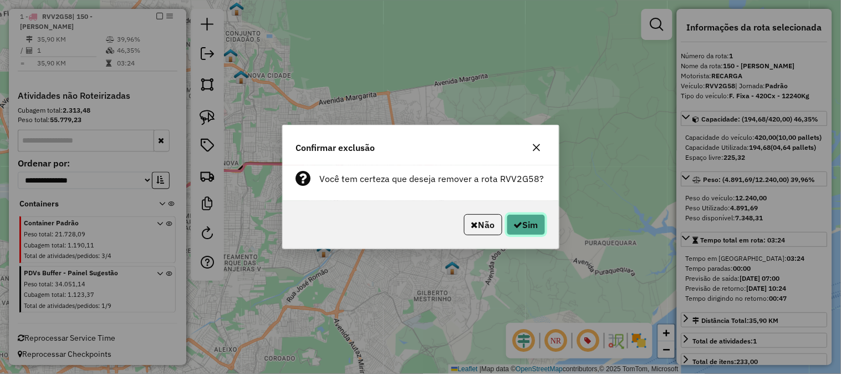
click at [521, 217] on button "Sim" at bounding box center [526, 224] width 39 height 21
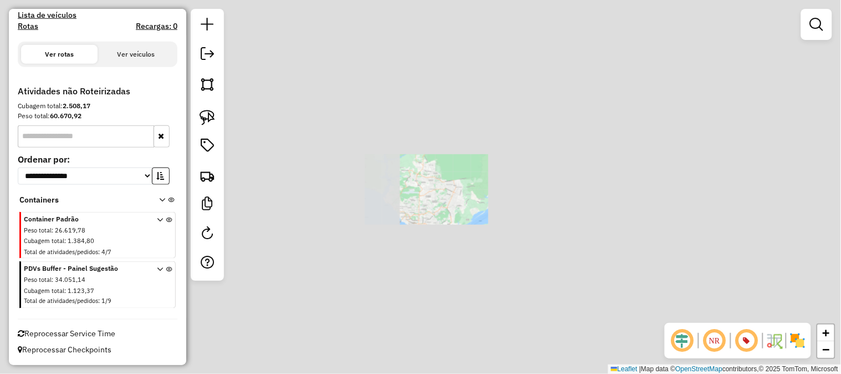
scroll to position [255, 0]
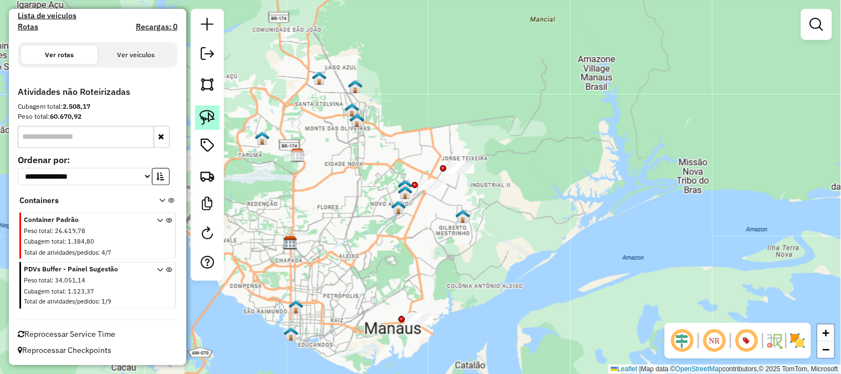
click at [206, 124] on img at bounding box center [208, 118] width 16 height 16
drag, startPoint x: 392, startPoint y: 167, endPoint x: 473, endPoint y: 198, distance: 86.5
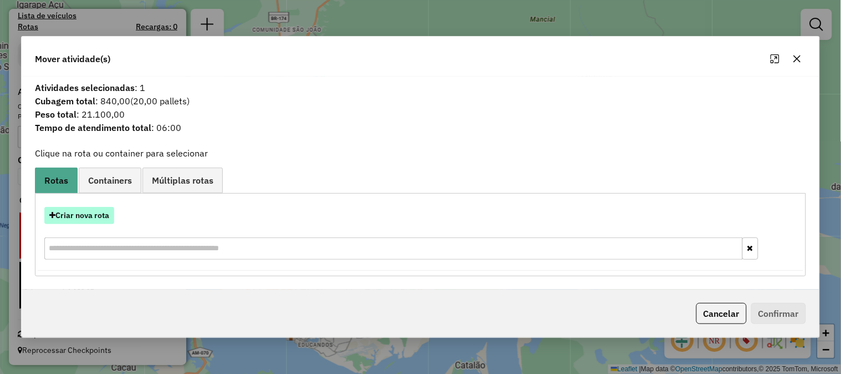
click at [94, 214] on button "Criar nova rota" at bounding box center [79, 215] width 70 height 17
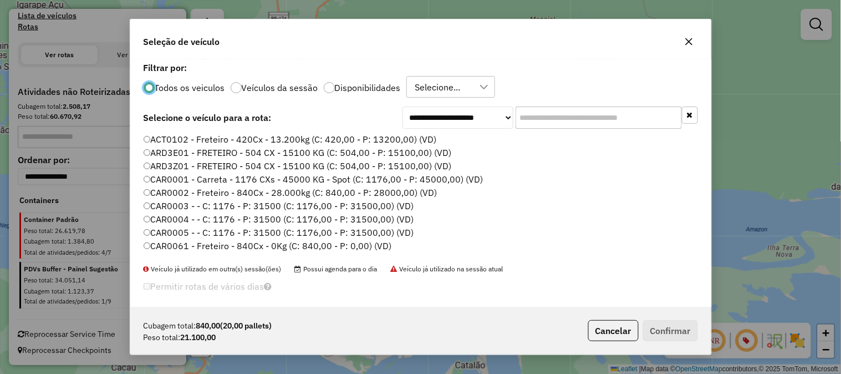
scroll to position [6, 3]
click at [544, 119] on input "text" at bounding box center [598, 117] width 166 height 22
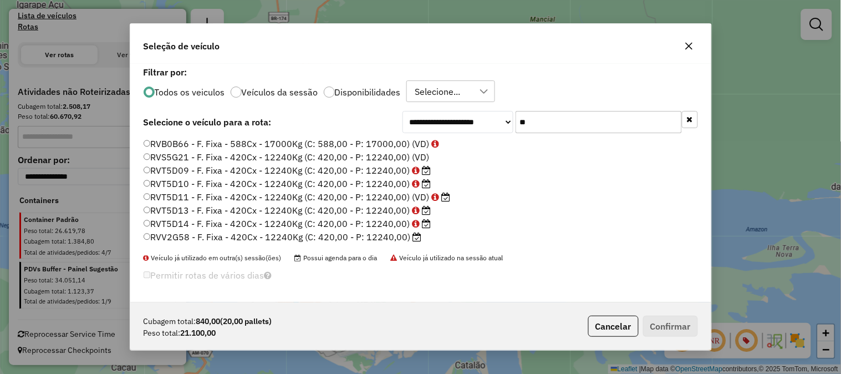
drag, startPoint x: 545, startPoint y: 125, endPoint x: 502, endPoint y: 120, distance: 43.5
click at [502, 120] on div "**********" at bounding box center [549, 122] width 295 height 22
paste input "*****"
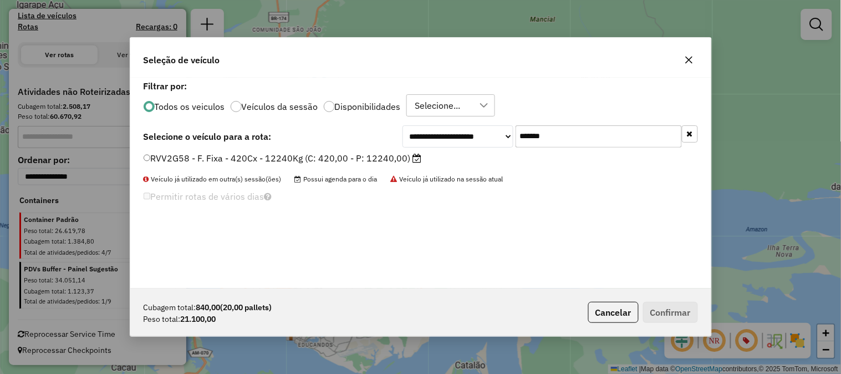
type input "*******"
click at [367, 146] on div "**********" at bounding box center [421, 136] width 554 height 22
click at [367, 154] on label "RVV2G58 - F. Fixa - 420Cx - 12240Kg (C: 420,00 - P: 12240,00)" at bounding box center [283, 157] width 278 height 13
click at [667, 312] on button "Confirmar" at bounding box center [670, 311] width 55 height 21
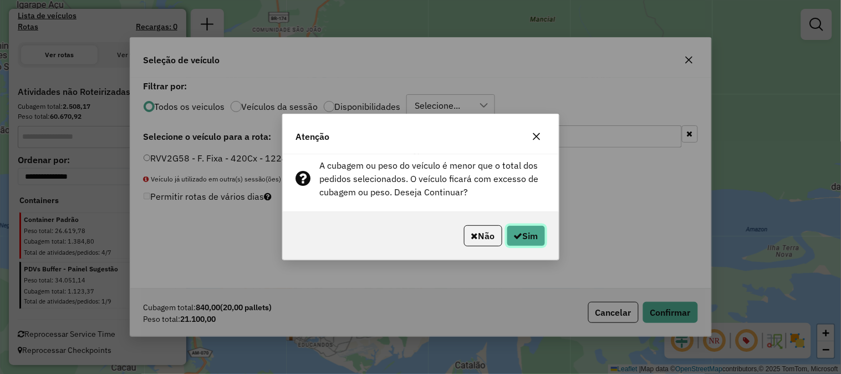
click at [509, 232] on button "Sim" at bounding box center [526, 235] width 39 height 21
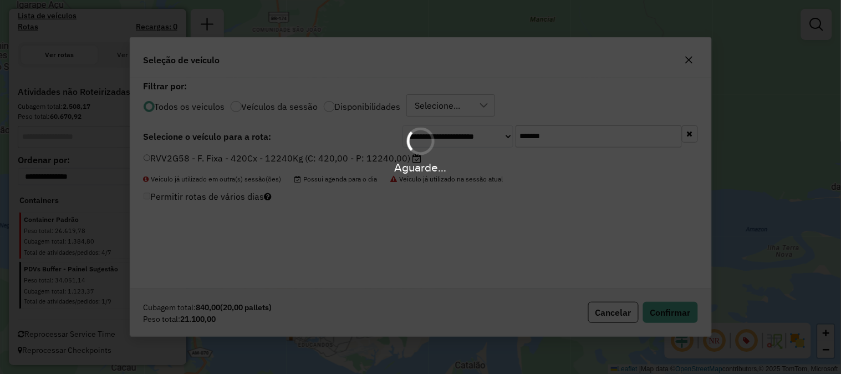
scroll to position [420, 0]
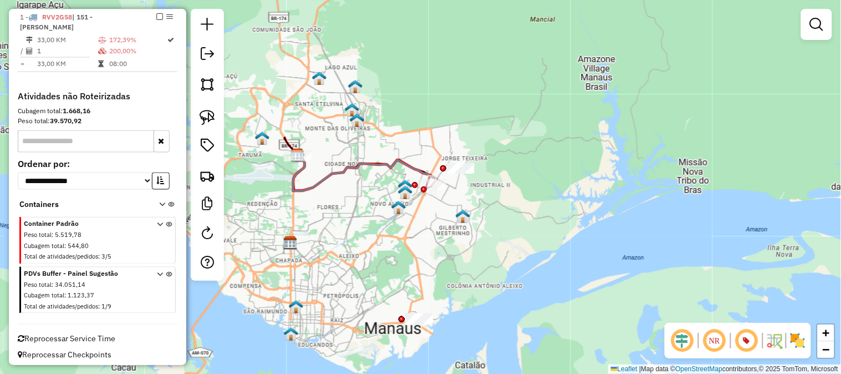
click at [400, 163] on icon at bounding box center [365, 173] width 144 height 36
select select "**********"
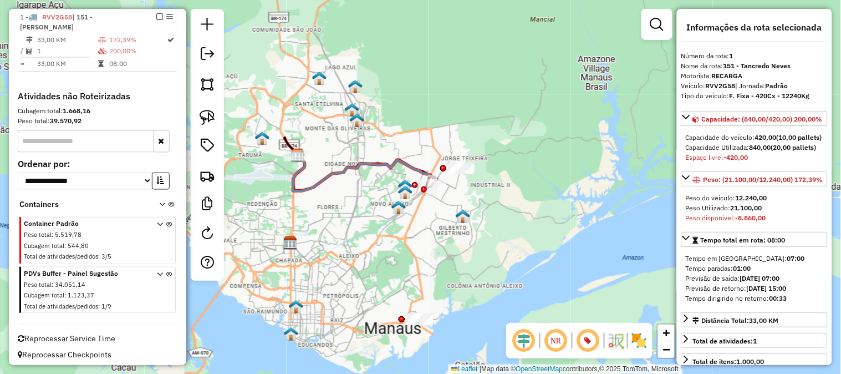
scroll to position [308, 0]
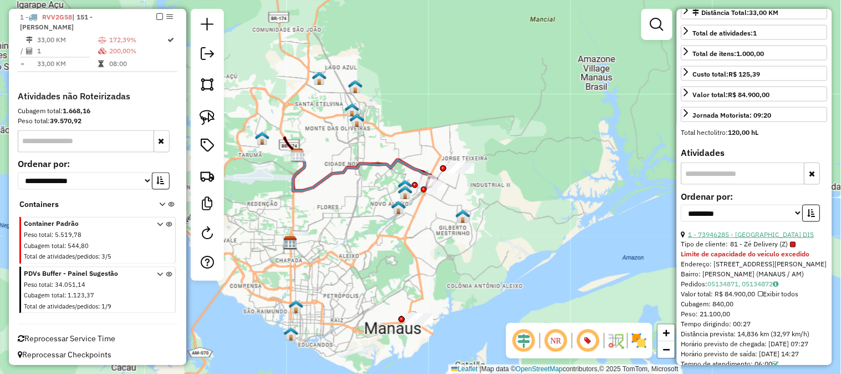
click at [770, 238] on link "1 - 73946285 - [GEOGRAPHIC_DATA] DIS" at bounding box center [751, 234] width 126 height 8
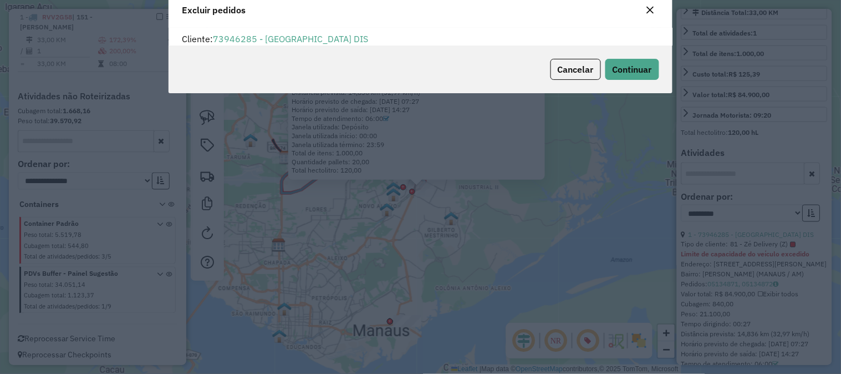
scroll to position [6, 3]
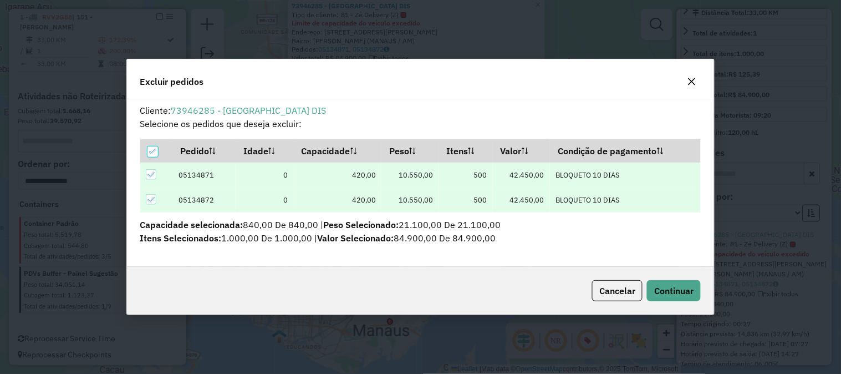
click at [152, 174] on icon at bounding box center [150, 174] width 7 height 5
click at [674, 284] on button "Continuar" at bounding box center [674, 290] width 54 height 21
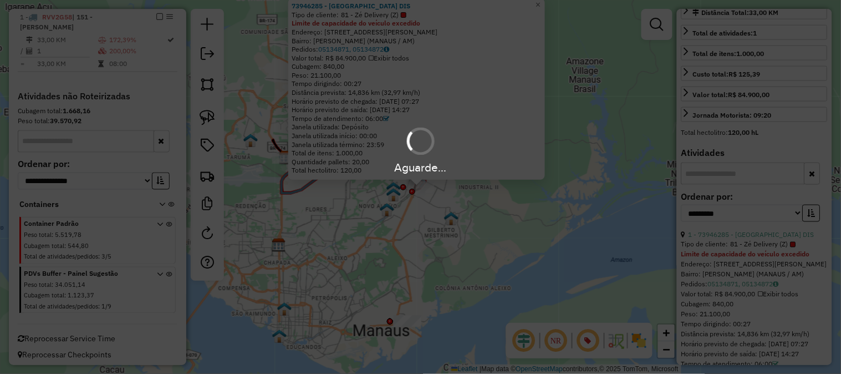
scroll to position [297, 0]
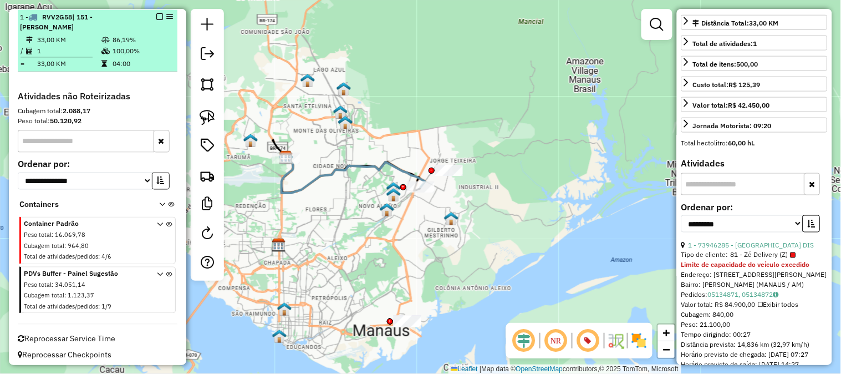
click at [156, 17] on em at bounding box center [159, 16] width 7 height 7
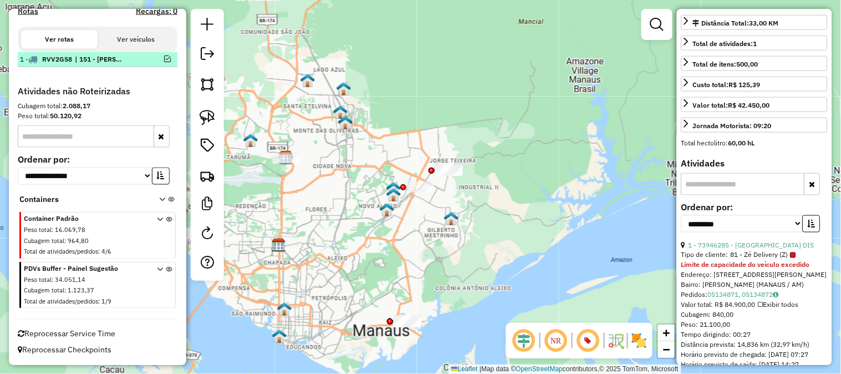
scroll to position [377, 0]
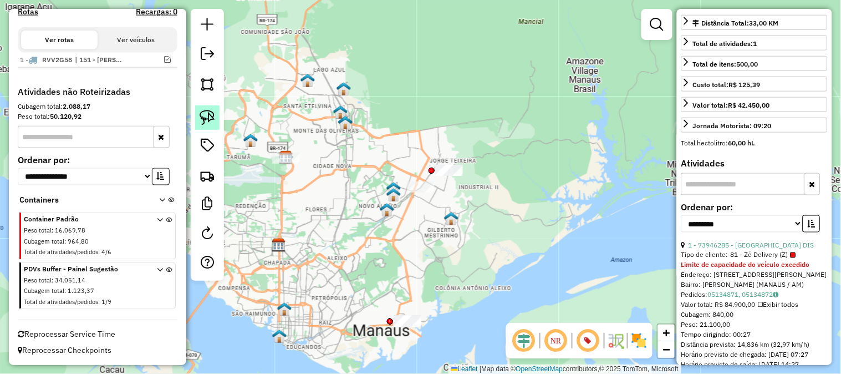
click at [211, 118] on img at bounding box center [208, 118] width 16 height 16
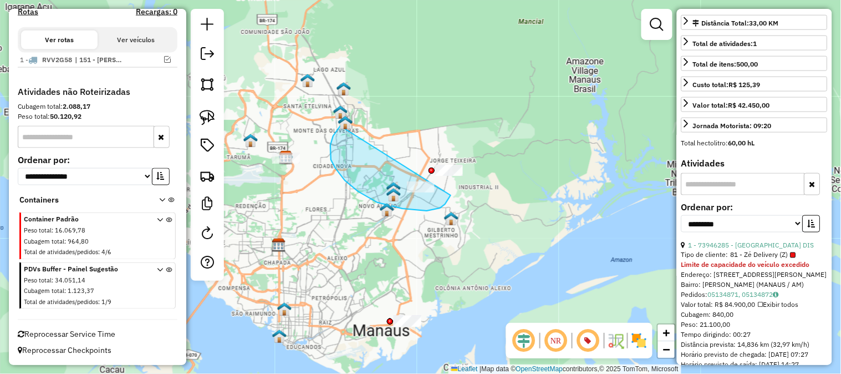
drag, startPoint x: 339, startPoint y: 127, endPoint x: 451, endPoint y: 195, distance: 130.8
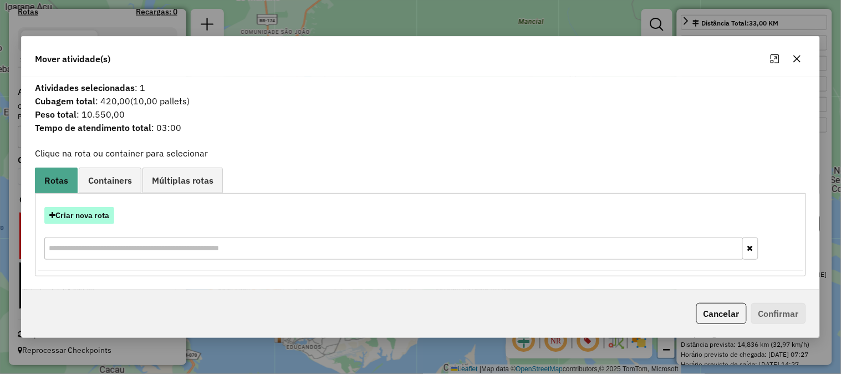
click at [79, 208] on button "Criar nova rota" at bounding box center [79, 215] width 70 height 17
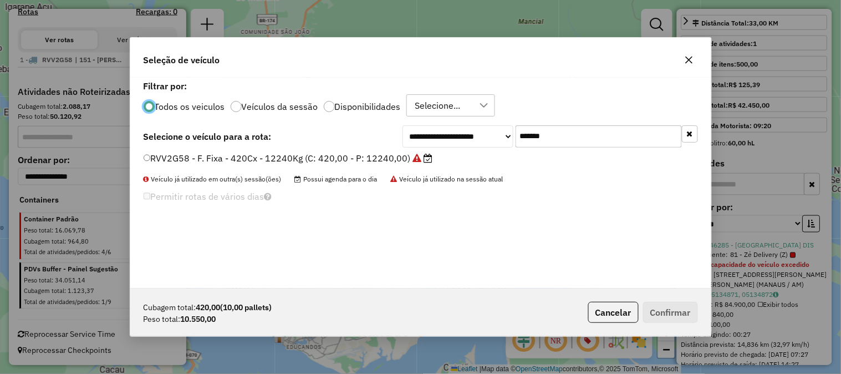
scroll to position [6, 3]
click at [453, 114] on div "**********" at bounding box center [420, 183] width 581 height 211
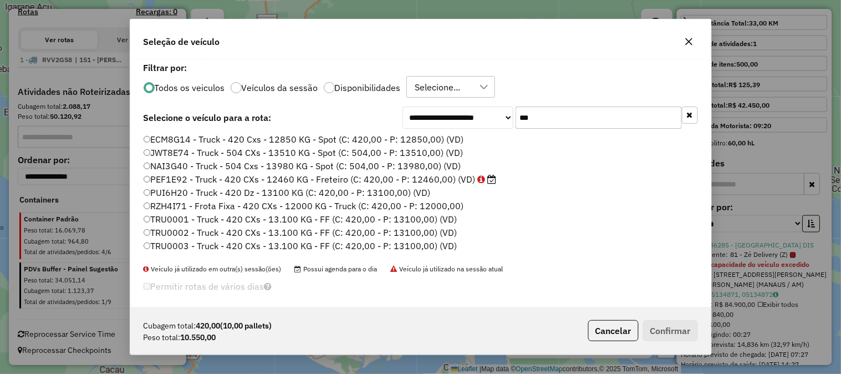
scroll to position [62, 0]
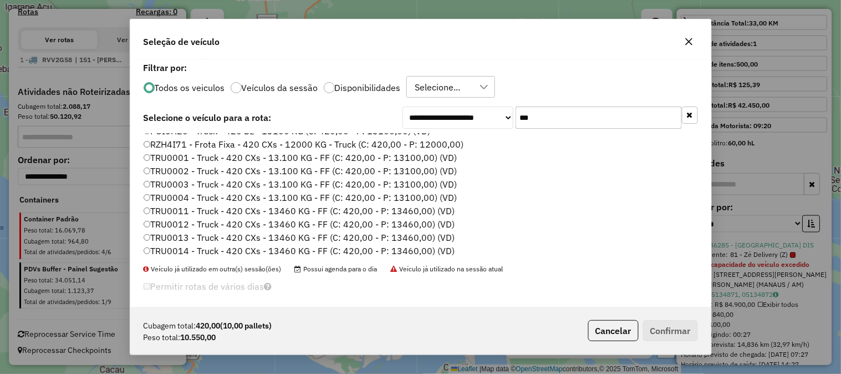
type input "***"
click at [203, 209] on label "TRU0011 - Truck - 420 CXs - 13460 KG - FF (C: 420,00 - P: 13460,00) (VD)" at bounding box center [299, 210] width 311 height 13
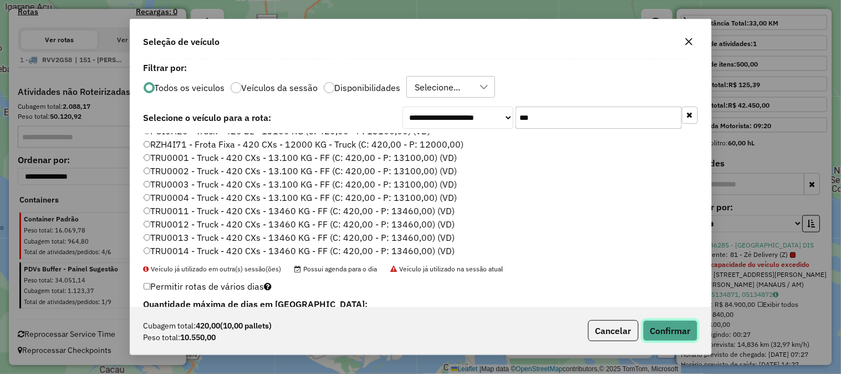
click at [659, 322] on button "Confirmar" at bounding box center [670, 330] width 55 height 21
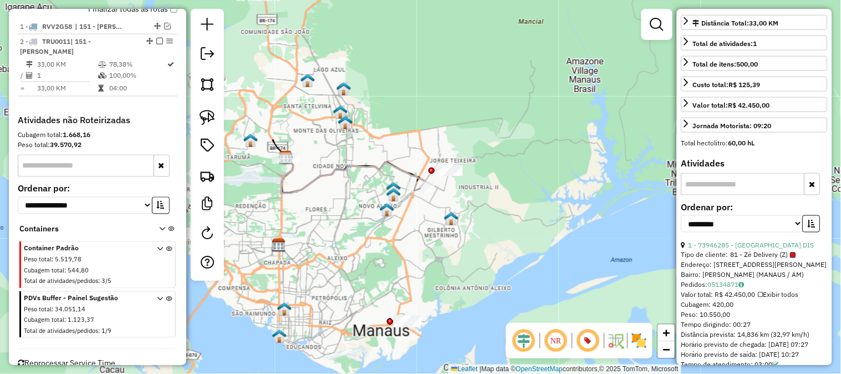
scroll to position [420, 0]
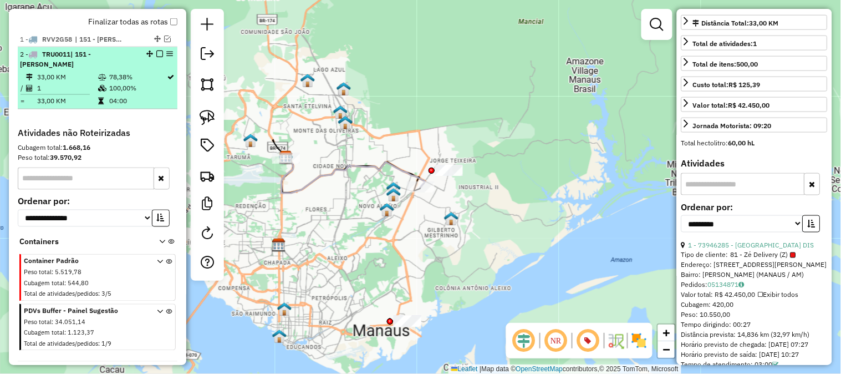
click at [157, 50] on em at bounding box center [159, 53] width 7 height 7
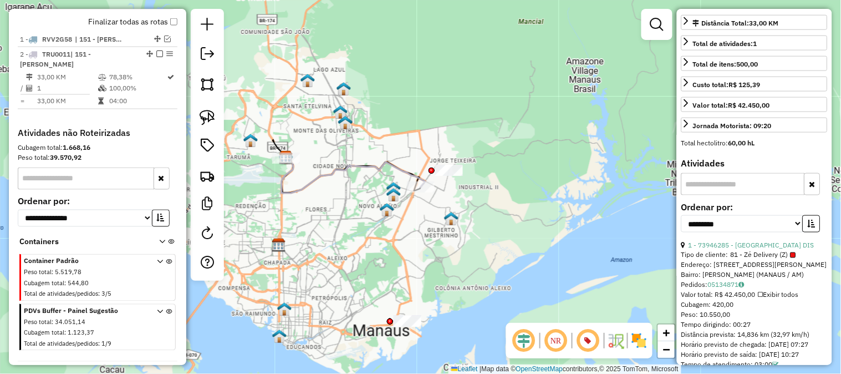
scroll to position [414, 0]
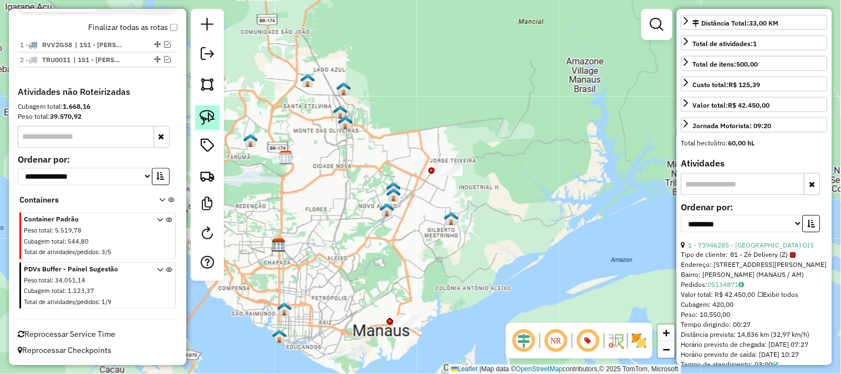
click at [208, 111] on img at bounding box center [208, 118] width 16 height 16
drag, startPoint x: 420, startPoint y: 124, endPoint x: 594, endPoint y: 176, distance: 182.3
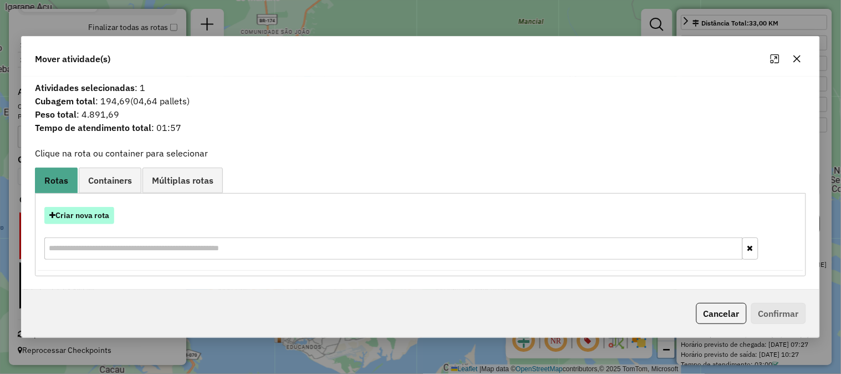
click at [78, 208] on button "Criar nova rota" at bounding box center [79, 215] width 70 height 17
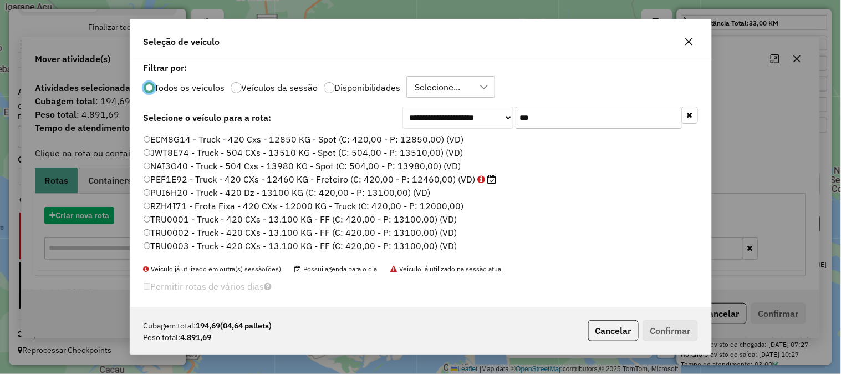
scroll to position [6, 3]
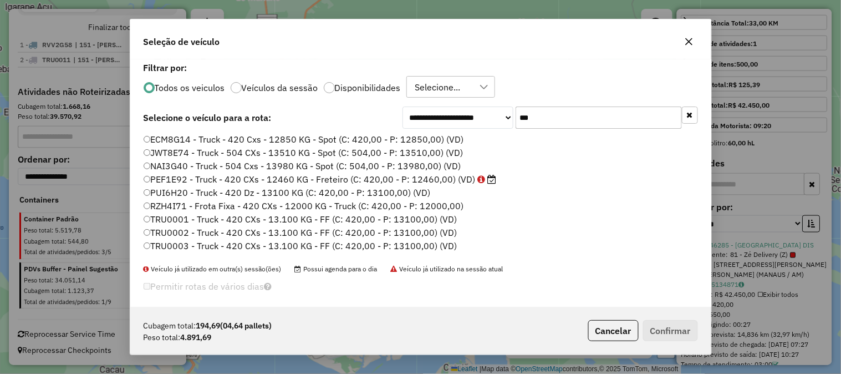
drag, startPoint x: 591, startPoint y: 120, endPoint x: 449, endPoint y: 107, distance: 143.0
click at [449, 107] on div "**********" at bounding box center [549, 117] width 295 height 22
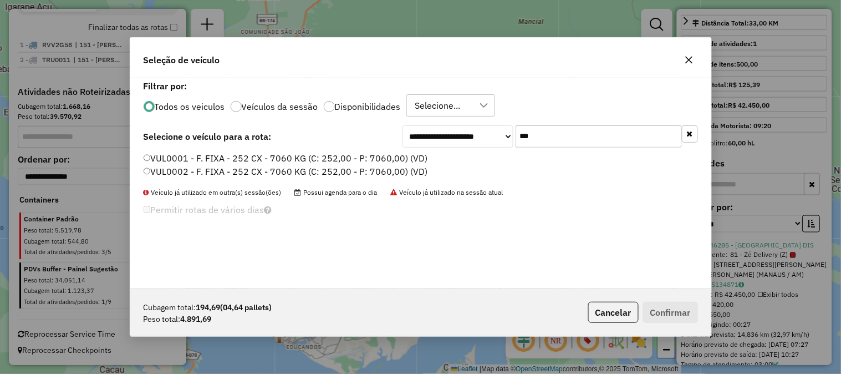
type input "***"
click at [383, 154] on label "VUL0001 - F. FIXA - 252 CX - 7060 KG (C: 252,00 - P: 7060,00) (VD)" at bounding box center [286, 157] width 284 height 13
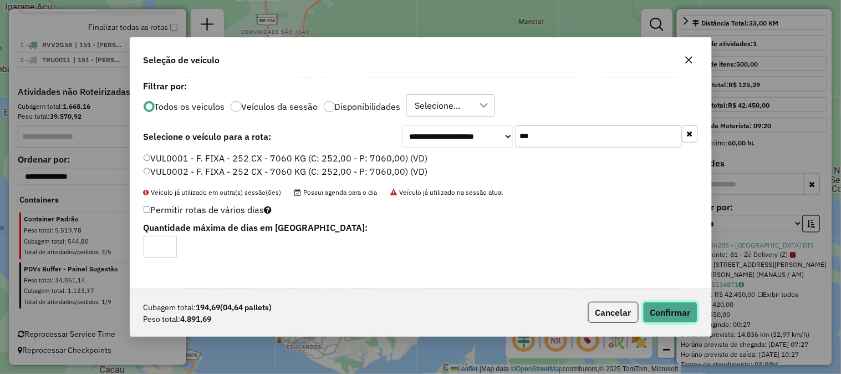
click at [669, 306] on button "Confirmar" at bounding box center [670, 311] width 55 height 21
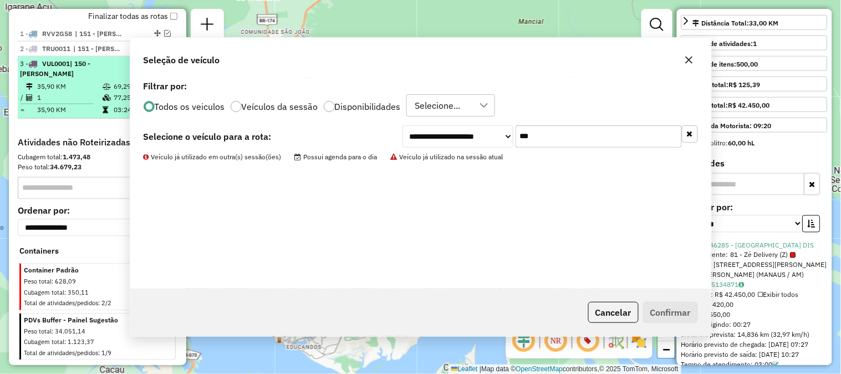
scroll to position [442, 0]
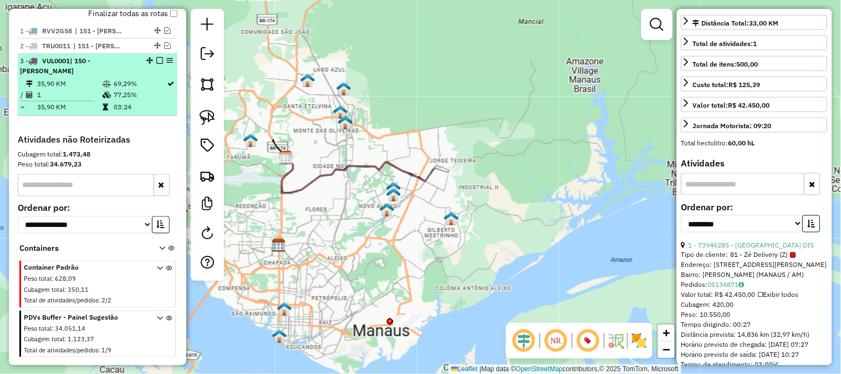
click at [156, 60] on em at bounding box center [159, 60] width 7 height 7
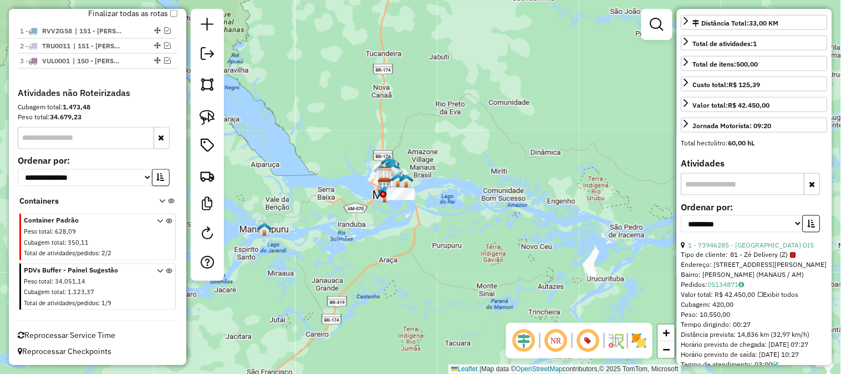
click at [215, 114] on link at bounding box center [207, 117] width 24 height 24
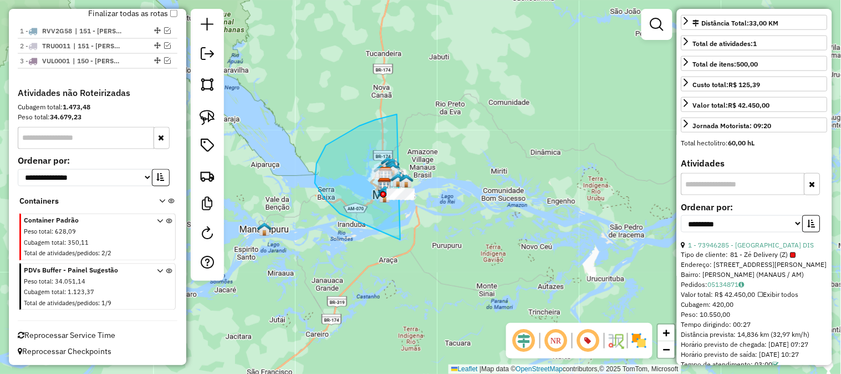
drag, startPoint x: 395, startPoint y: 114, endPoint x: 527, endPoint y: 207, distance: 161.1
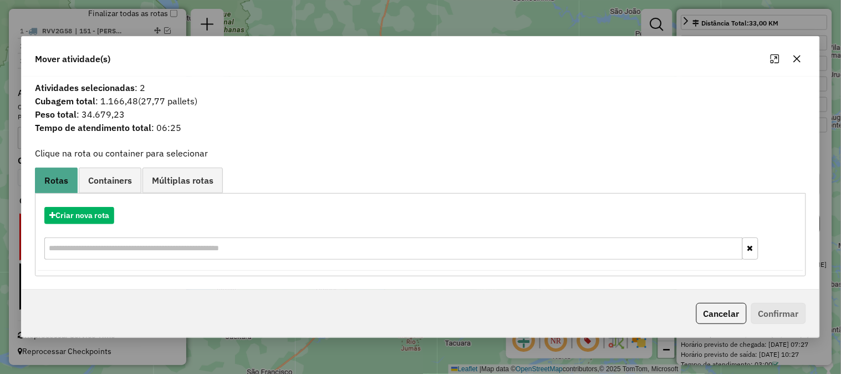
click at [715, 313] on button "Cancelar" at bounding box center [721, 313] width 50 height 21
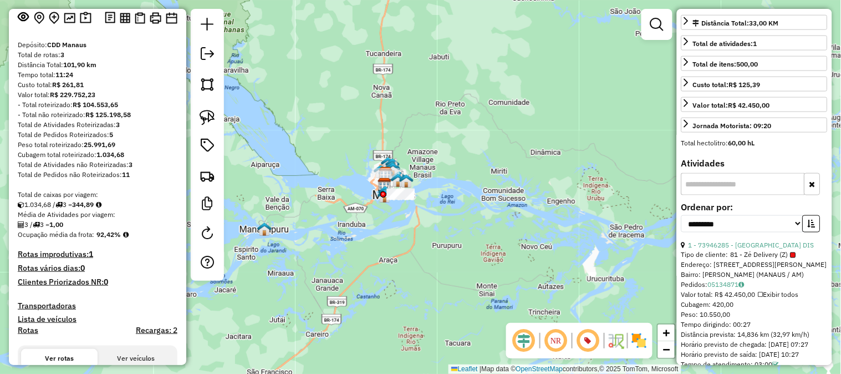
scroll to position [0, 0]
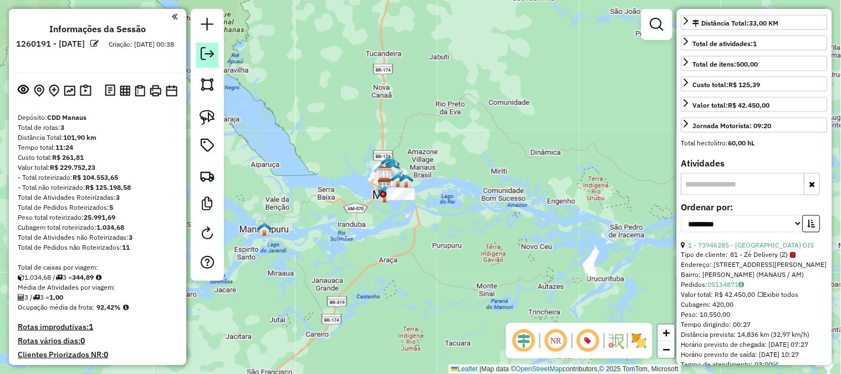
click at [216, 53] on link at bounding box center [207, 55] width 22 height 25
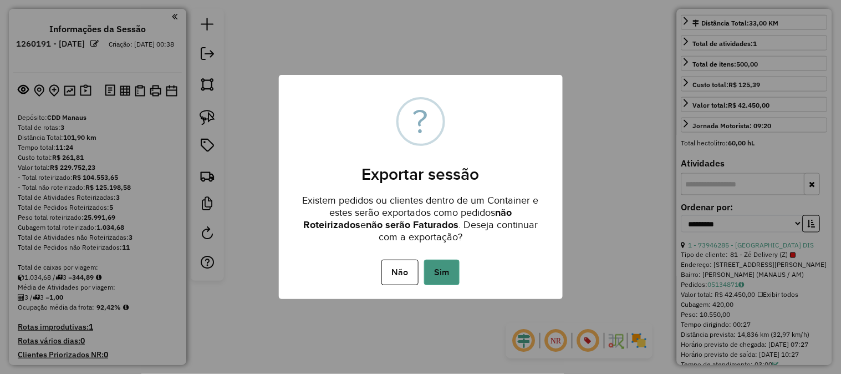
click at [432, 269] on button "Sim" at bounding box center [441, 271] width 35 height 25
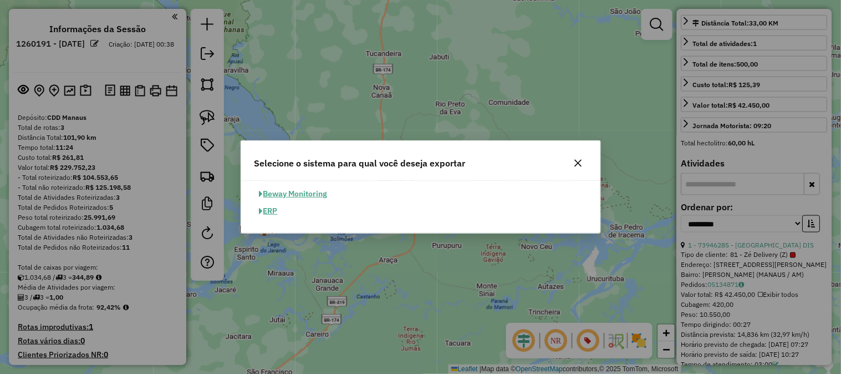
click at [278, 213] on button "ERP" at bounding box center [268, 210] width 28 height 17
select select "**"
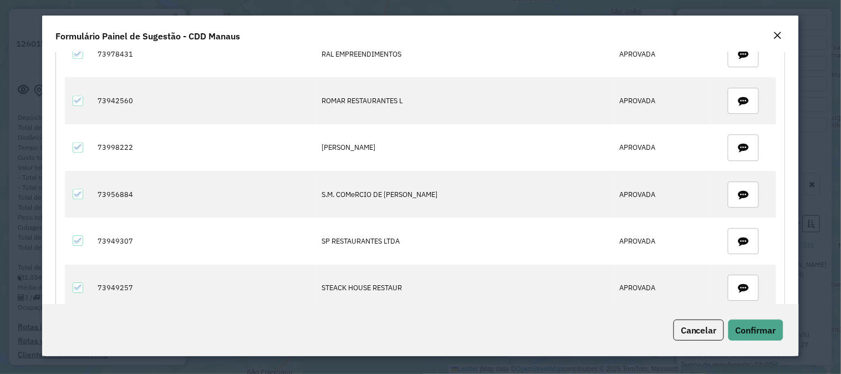
scroll to position [2217, 0]
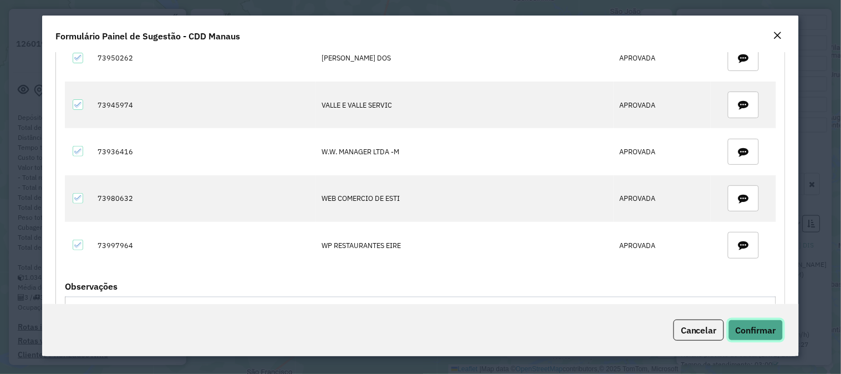
click at [769, 330] on span "Confirmar" at bounding box center [755, 329] width 40 height 11
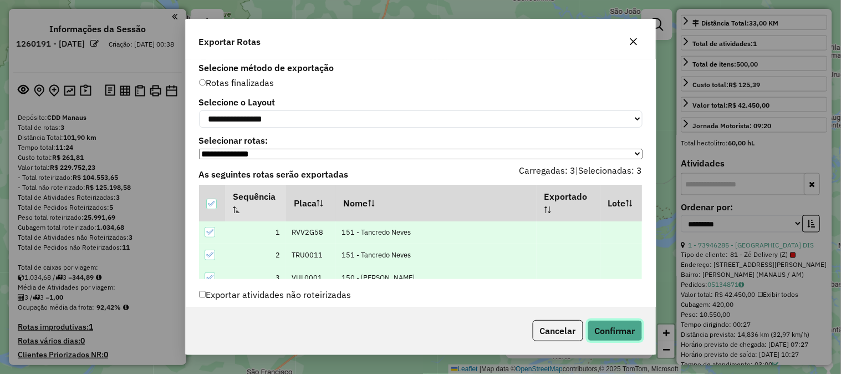
click at [607, 336] on button "Confirmar" at bounding box center [614, 330] width 55 height 21
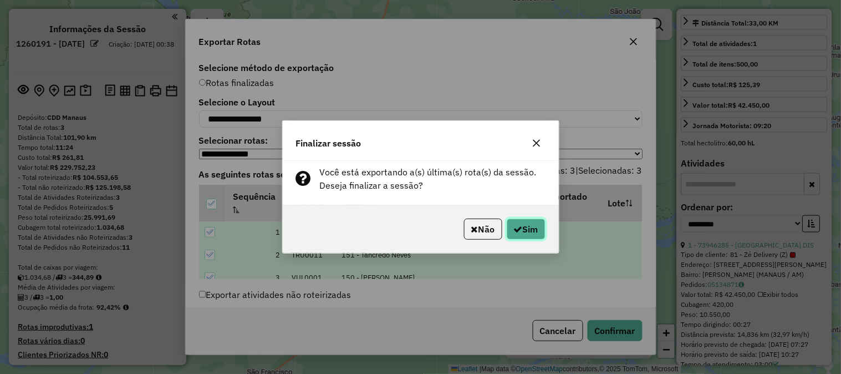
click at [521, 236] on button "Sim" at bounding box center [526, 228] width 39 height 21
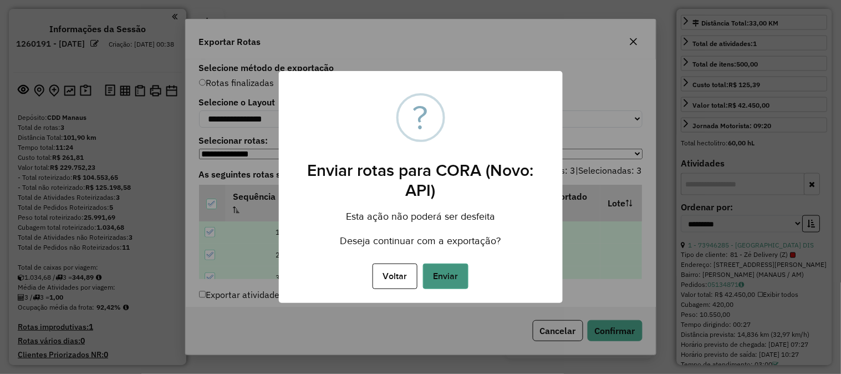
click at [454, 265] on button "Enviar" at bounding box center [445, 275] width 45 height 25
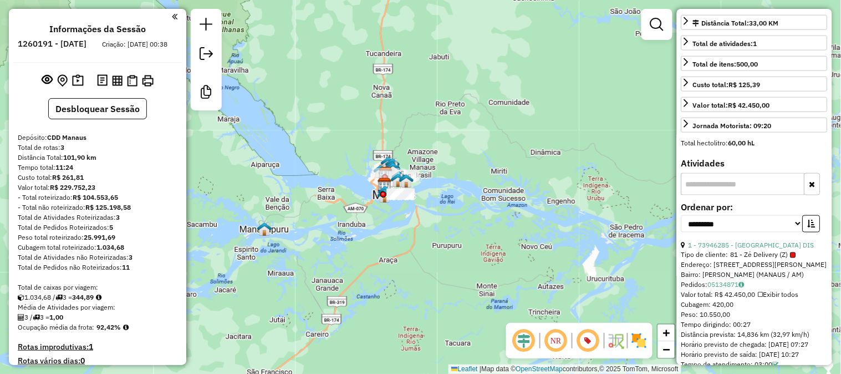
scroll to position [463, 0]
